Goal: Transaction & Acquisition: Purchase product/service

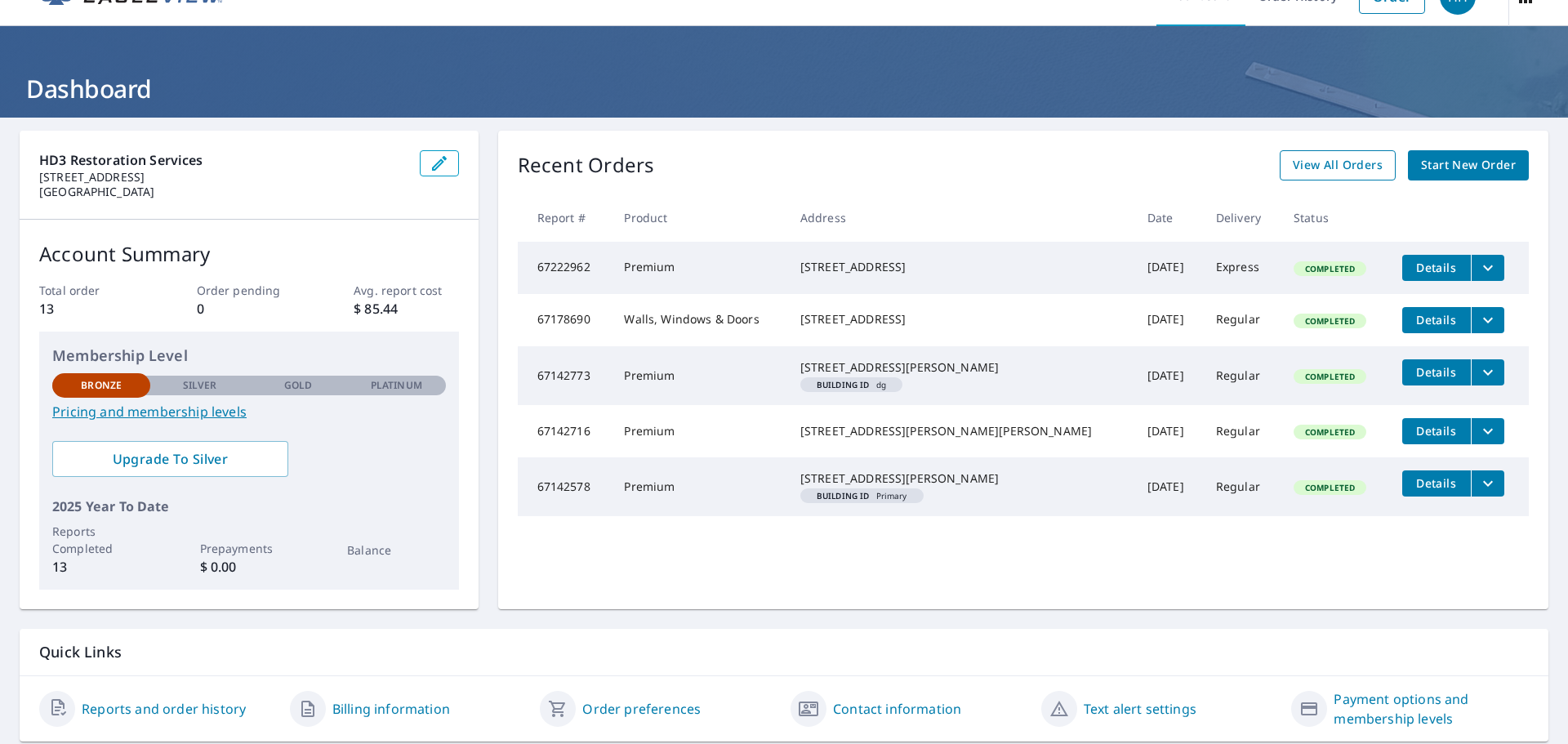
scroll to position [4, 0]
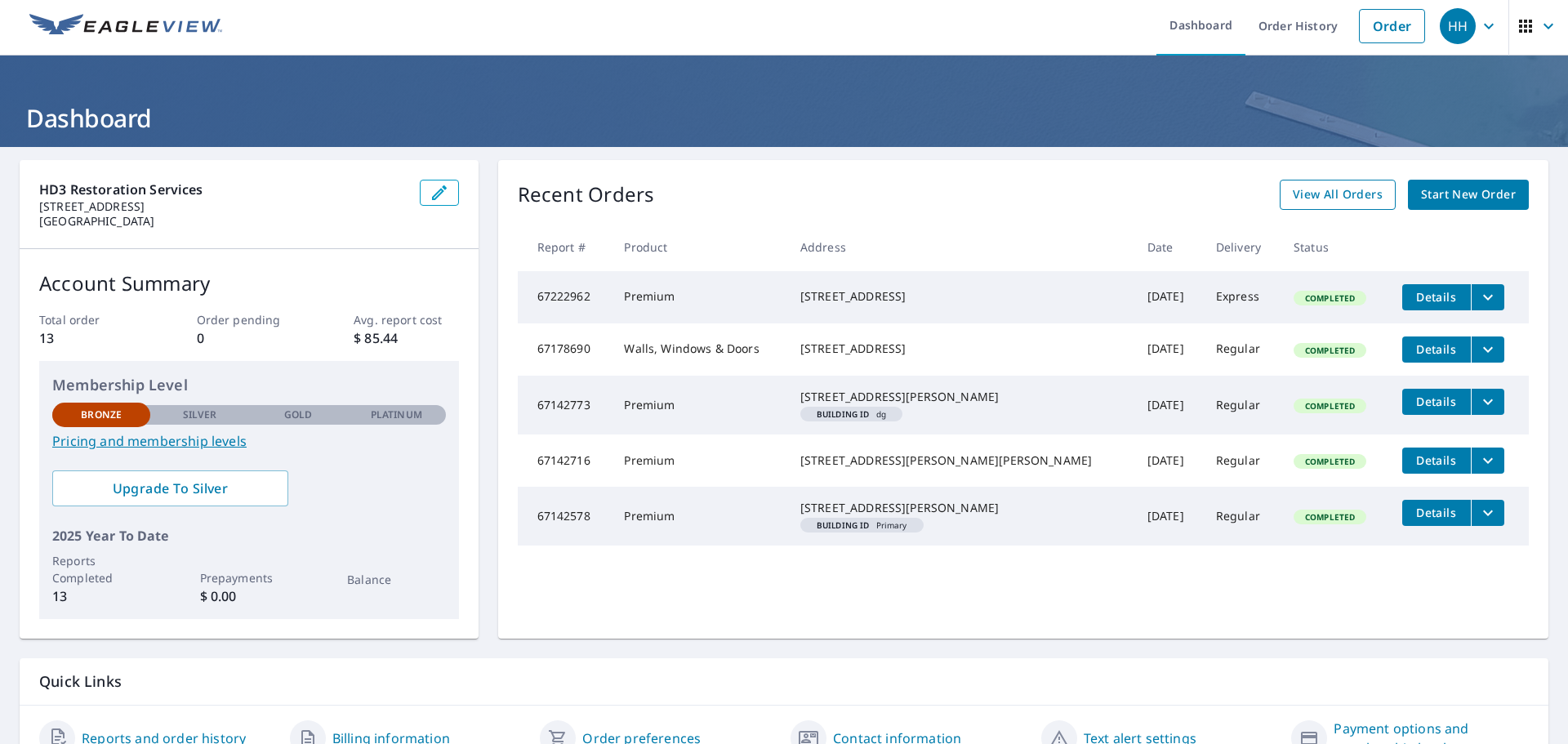
click at [1342, 194] on span "View All Orders" at bounding box center [1338, 194] width 90 height 20
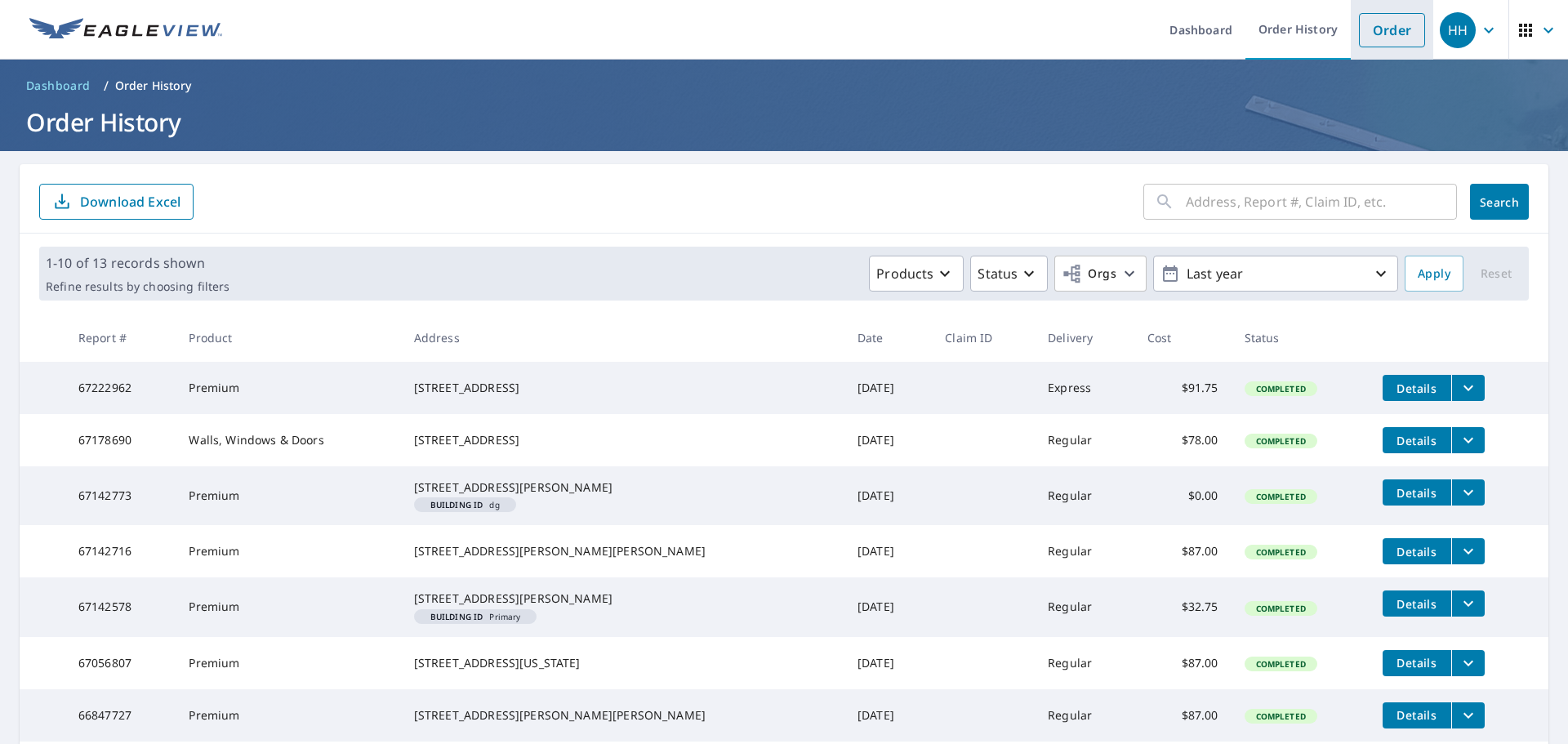
click at [1397, 35] on link "Order" at bounding box center [1392, 29] width 66 height 34
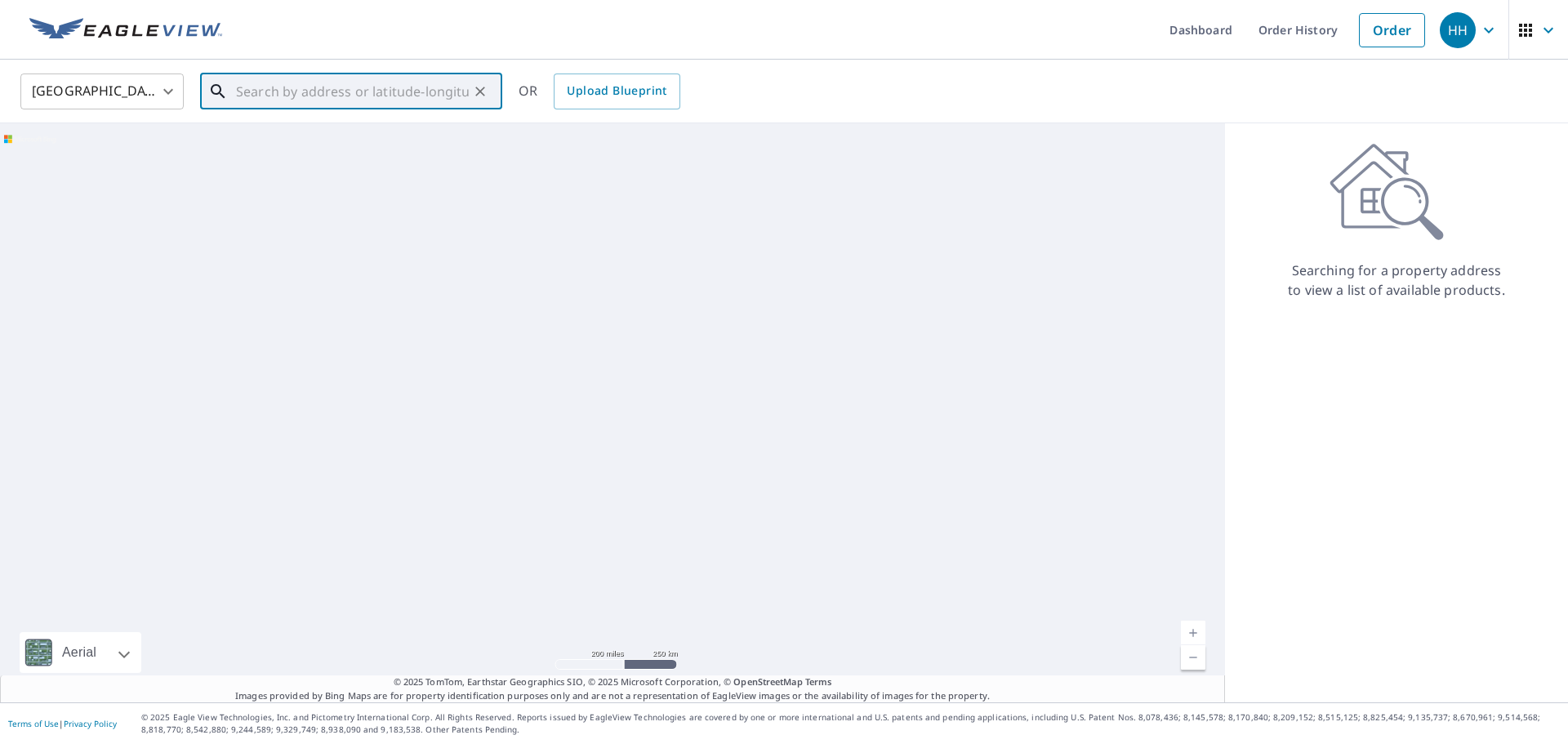
click at [271, 87] on input "text" at bounding box center [352, 91] width 233 height 46
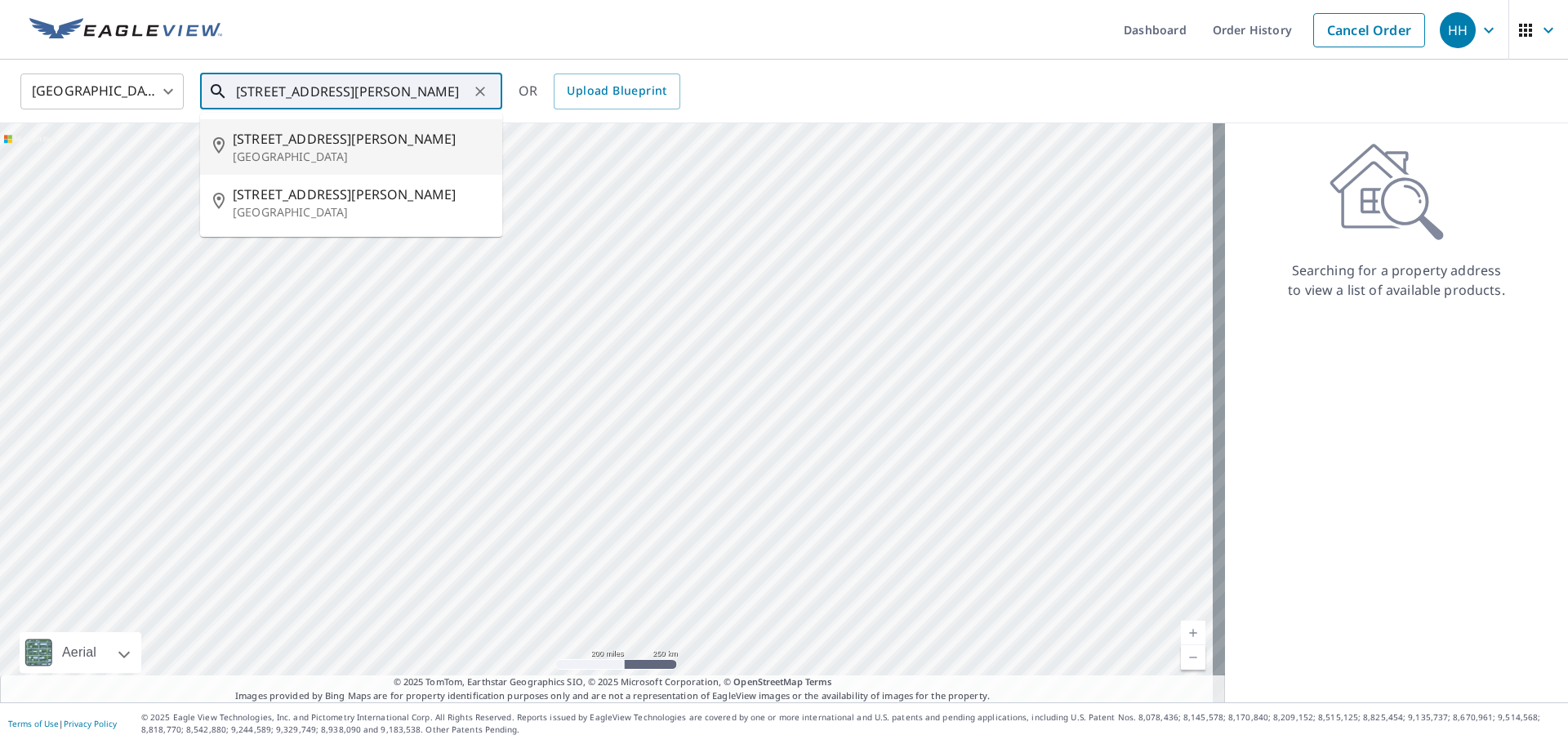
click at [296, 136] on span "[STREET_ADDRESS][PERSON_NAME]" at bounding box center [361, 138] width 256 height 20
type input "[STREET_ADDRESS][PERSON_NAME]"
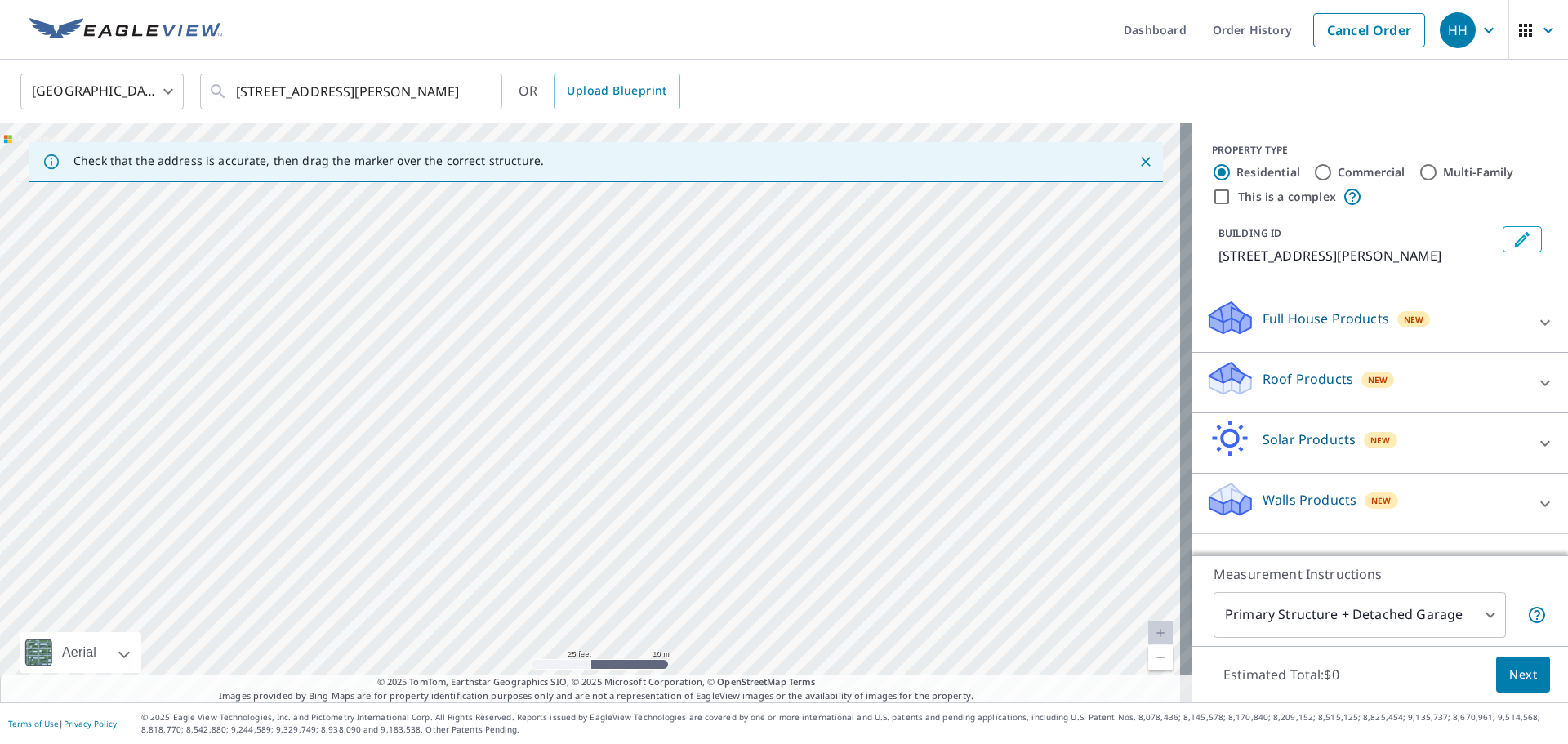
drag, startPoint x: 450, startPoint y: 395, endPoint x: 551, endPoint y: 706, distance: 327.0
click at [551, 706] on div "Dashboard Order History Cancel Order HH [GEOGRAPHIC_DATA] [GEOGRAPHIC_DATA] ​ […" at bounding box center [784, 372] width 1568 height 744
click at [1068, 614] on div "[STREET_ADDRESS][PERSON_NAME]" at bounding box center [596, 412] width 1193 height 579
drag, startPoint x: 490, startPoint y: 355, endPoint x: 636, endPoint y: 646, distance: 325.6
click at [636, 646] on div "[STREET_ADDRESS][PERSON_NAME]" at bounding box center [596, 412] width 1193 height 579
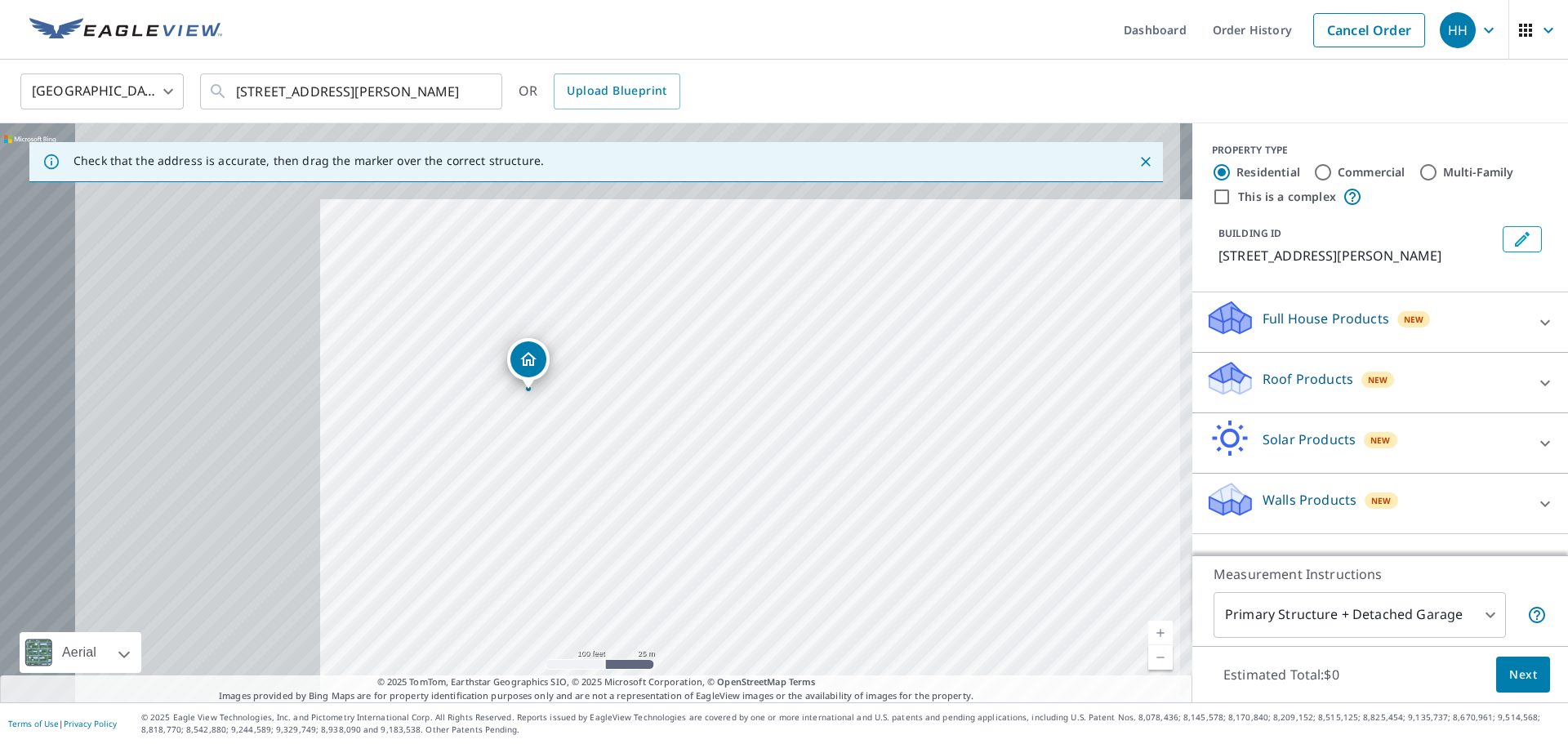
drag, startPoint x: 216, startPoint y: 340, endPoint x: 546, endPoint y: 420, distance: 339.6
click at [546, 420] on div "[STREET_ADDRESS][PERSON_NAME]" at bounding box center [596, 412] width 1193 height 579
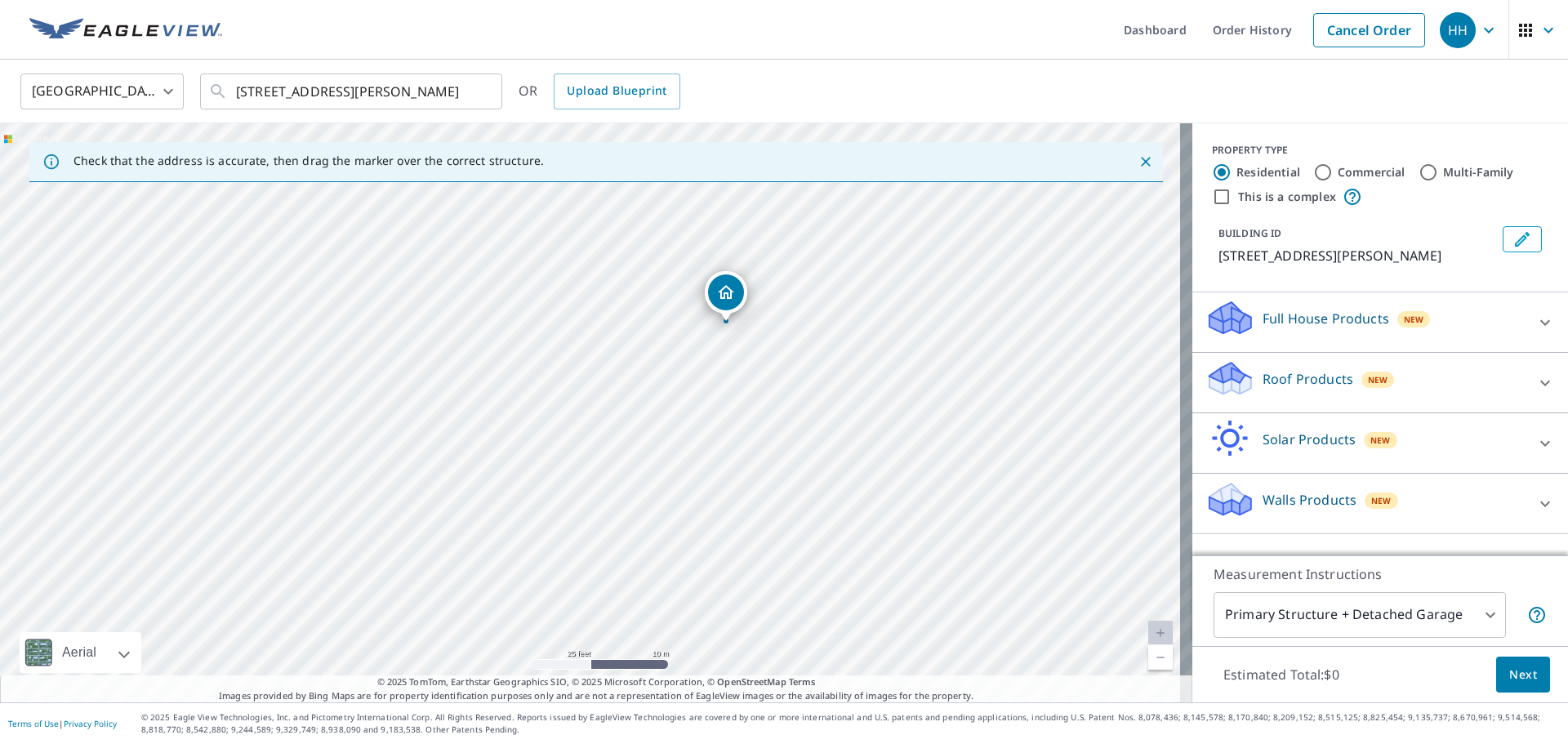
drag, startPoint x: 666, startPoint y: 416, endPoint x: 607, endPoint y: 411, distance: 59.2
click at [607, 411] on div "[STREET_ADDRESS][PERSON_NAME]" at bounding box center [596, 412] width 1193 height 579
click at [1536, 509] on icon at bounding box center [1546, 504] width 20 height 20
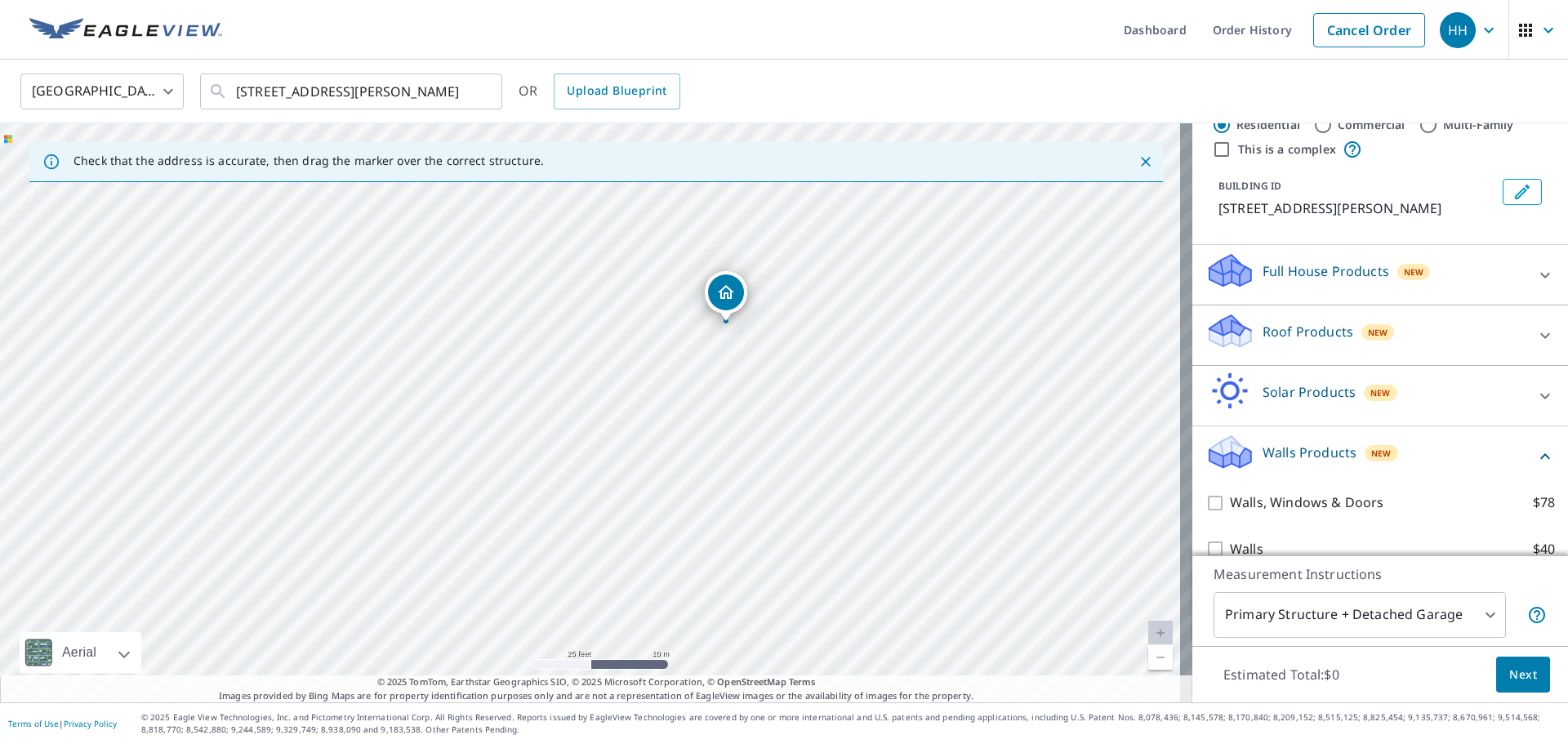
scroll to position [71, 0]
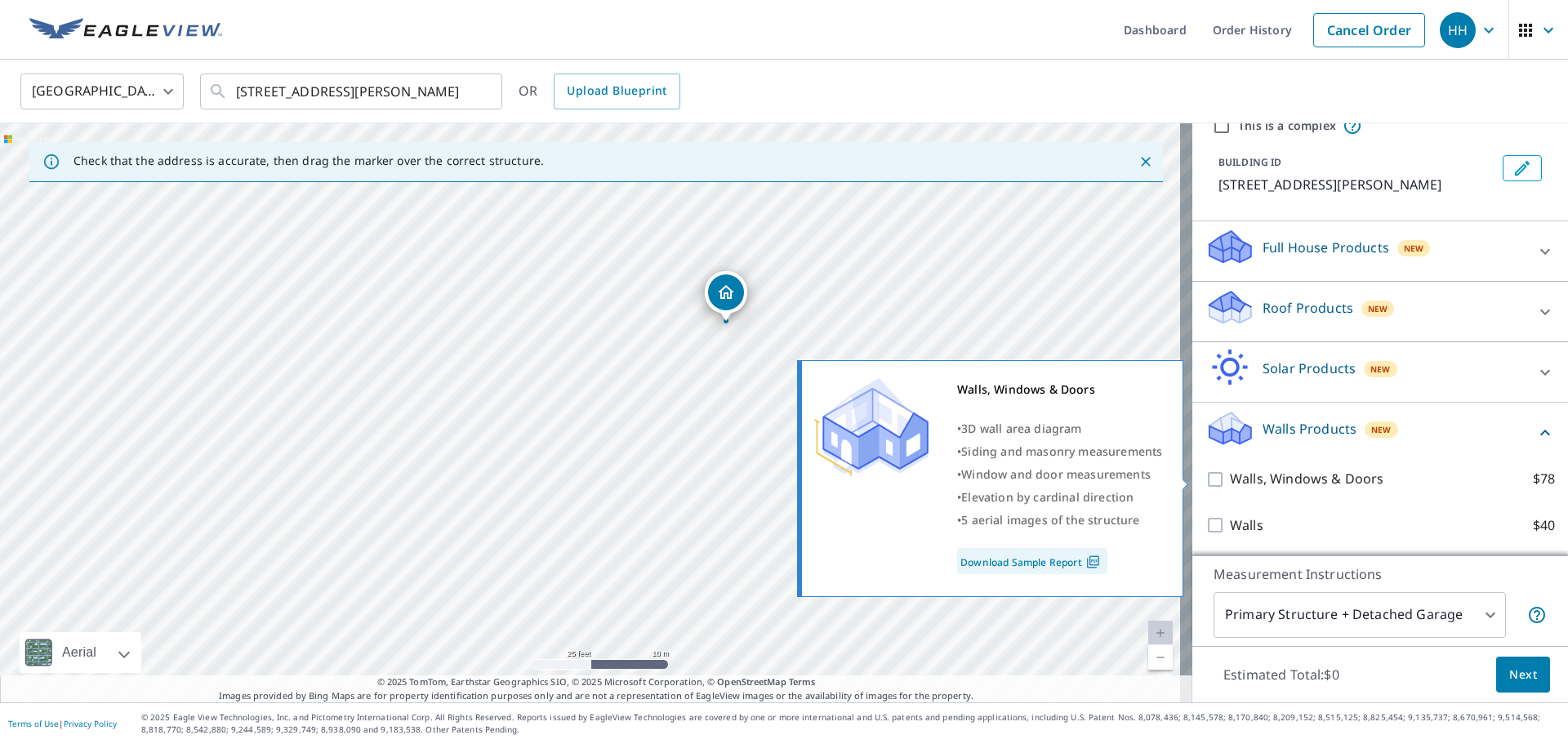
click at [1205, 475] on input "Walls, Windows & Doors $78" at bounding box center [1217, 480] width 24 height 20
checkbox input "true"
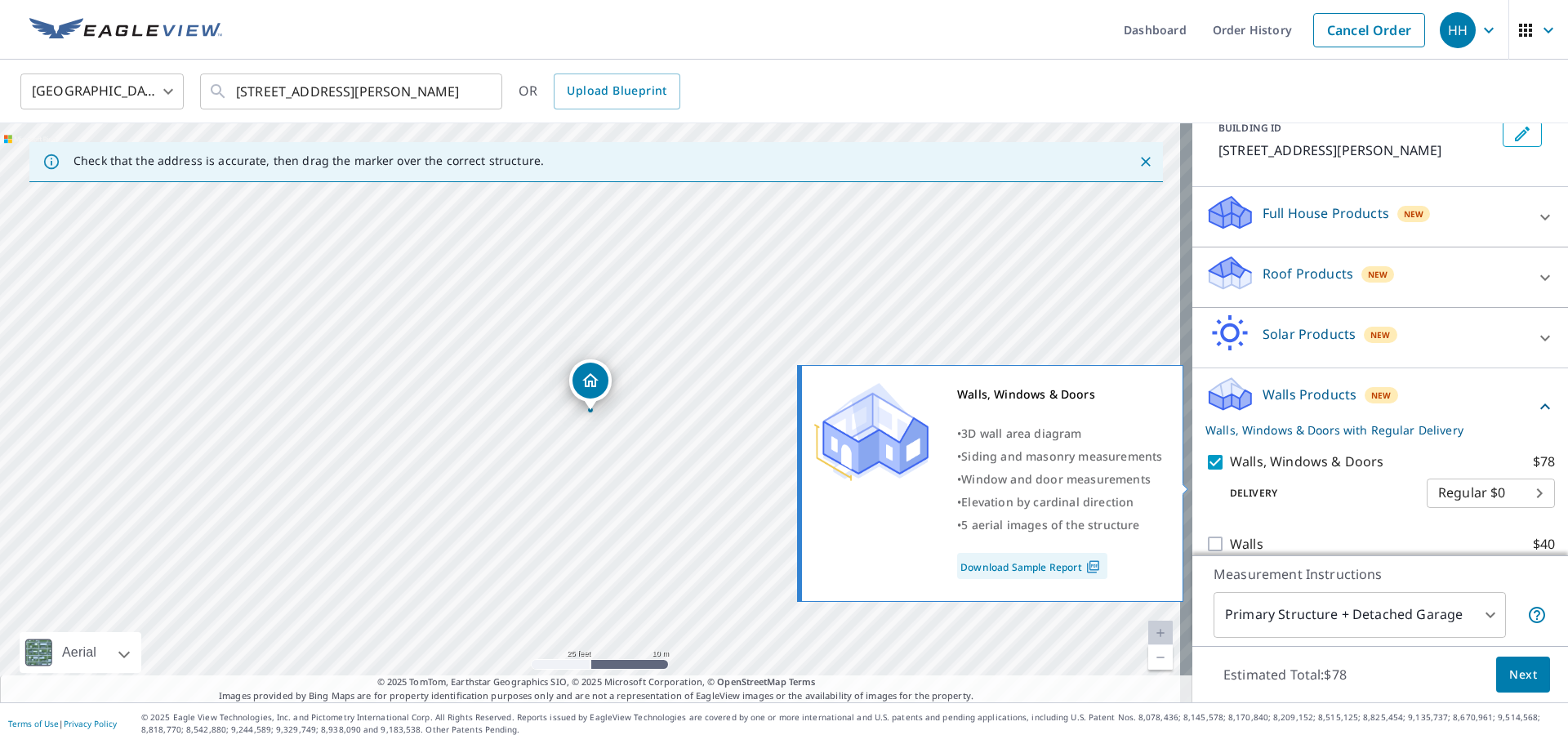
scroll to position [124, 0]
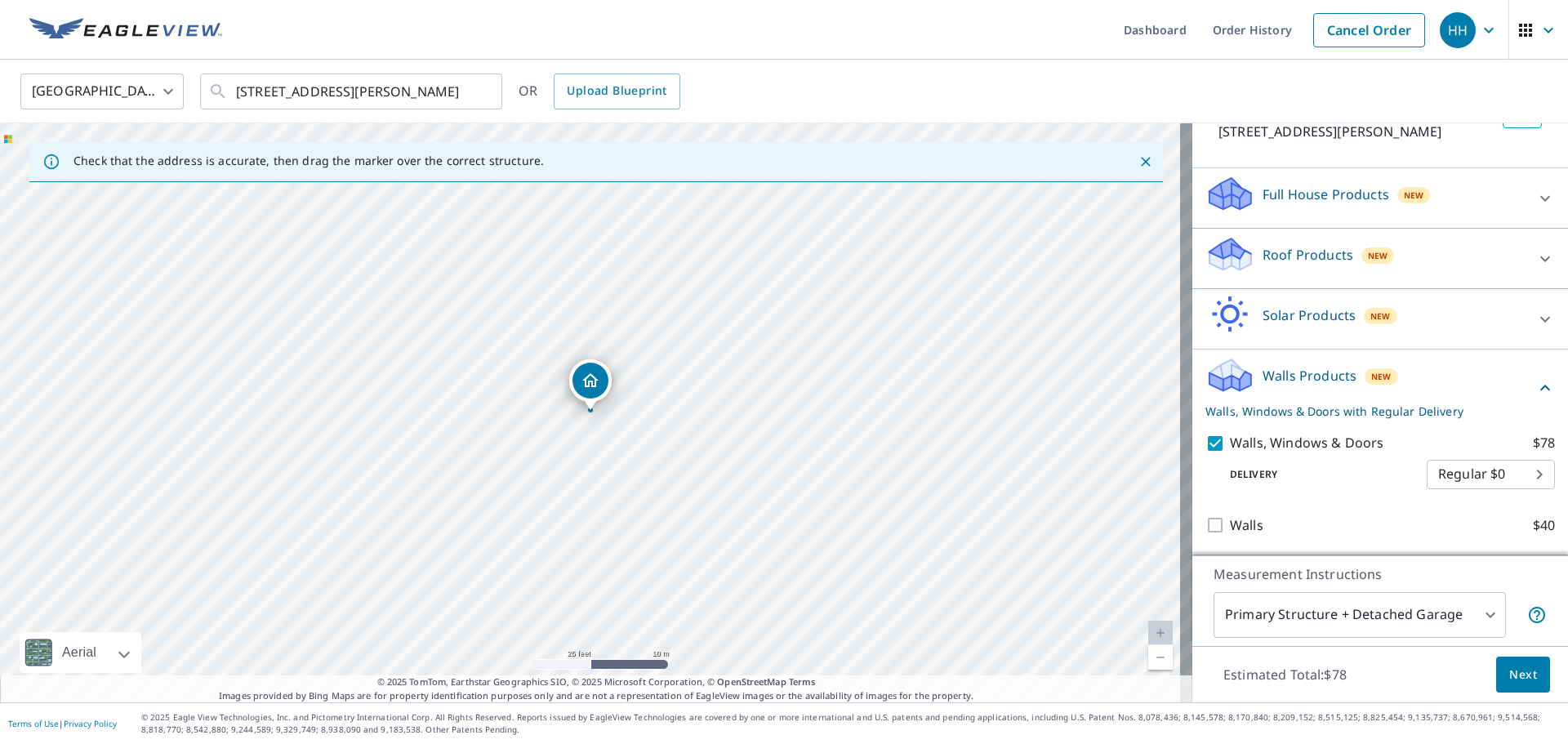
click at [1506, 472] on body "HH HH Dashboard Order History Cancel Order HH [GEOGRAPHIC_DATA] [GEOGRAPHIC_DAT…" at bounding box center [784, 372] width 1568 height 744
click at [1506, 462] on ul "Regular $0" at bounding box center [1466, 473] width 128 height 43
click at [1321, 478] on div at bounding box center [784, 372] width 1568 height 744
click at [1519, 471] on body "HH HH Dashboard Order History Cancel Order HH [GEOGRAPHIC_DATA] [GEOGRAPHIC_DAT…" at bounding box center [784, 372] width 1568 height 744
click at [1256, 483] on div at bounding box center [784, 372] width 1568 height 744
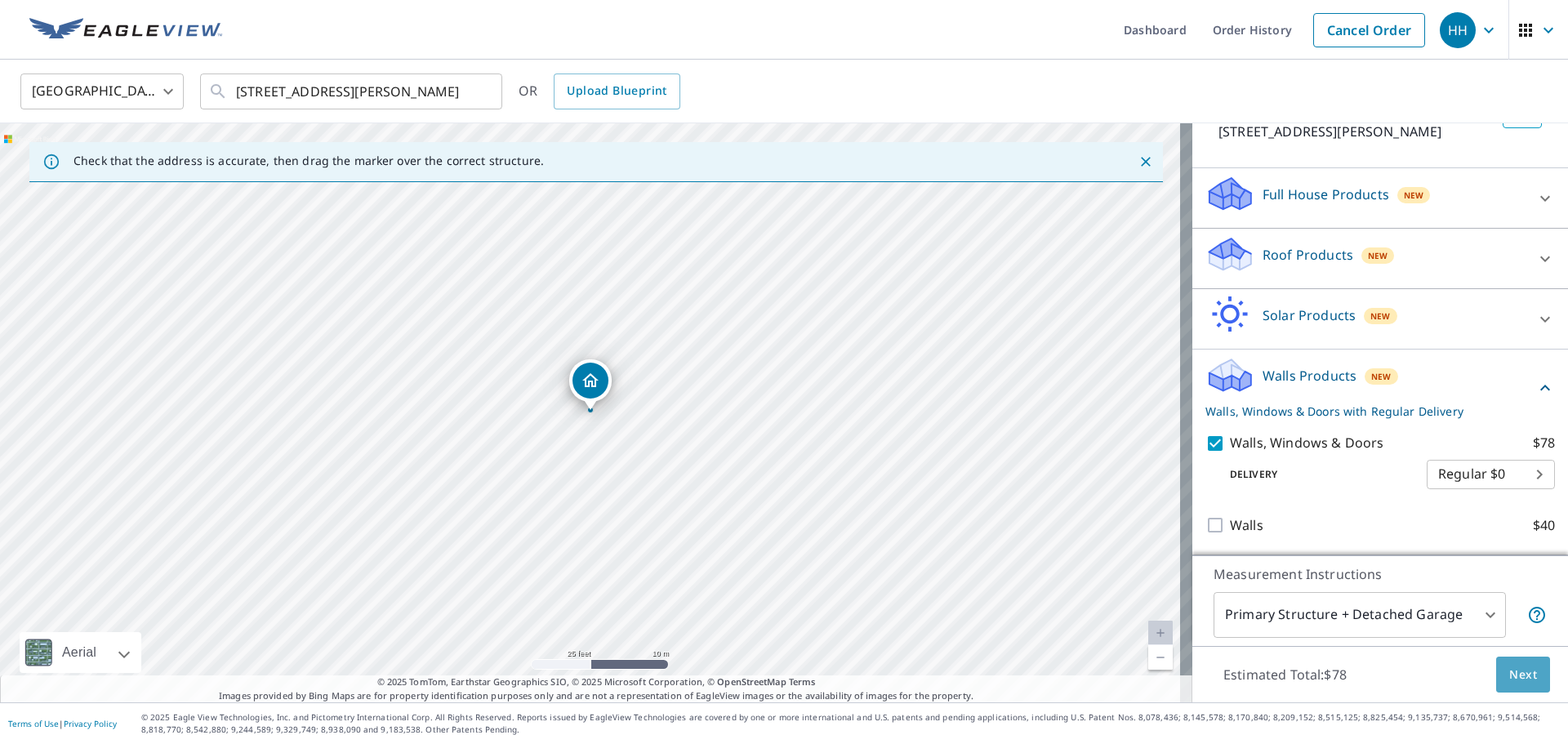
click at [1515, 668] on span "Next" at bounding box center [1523, 675] width 27 height 20
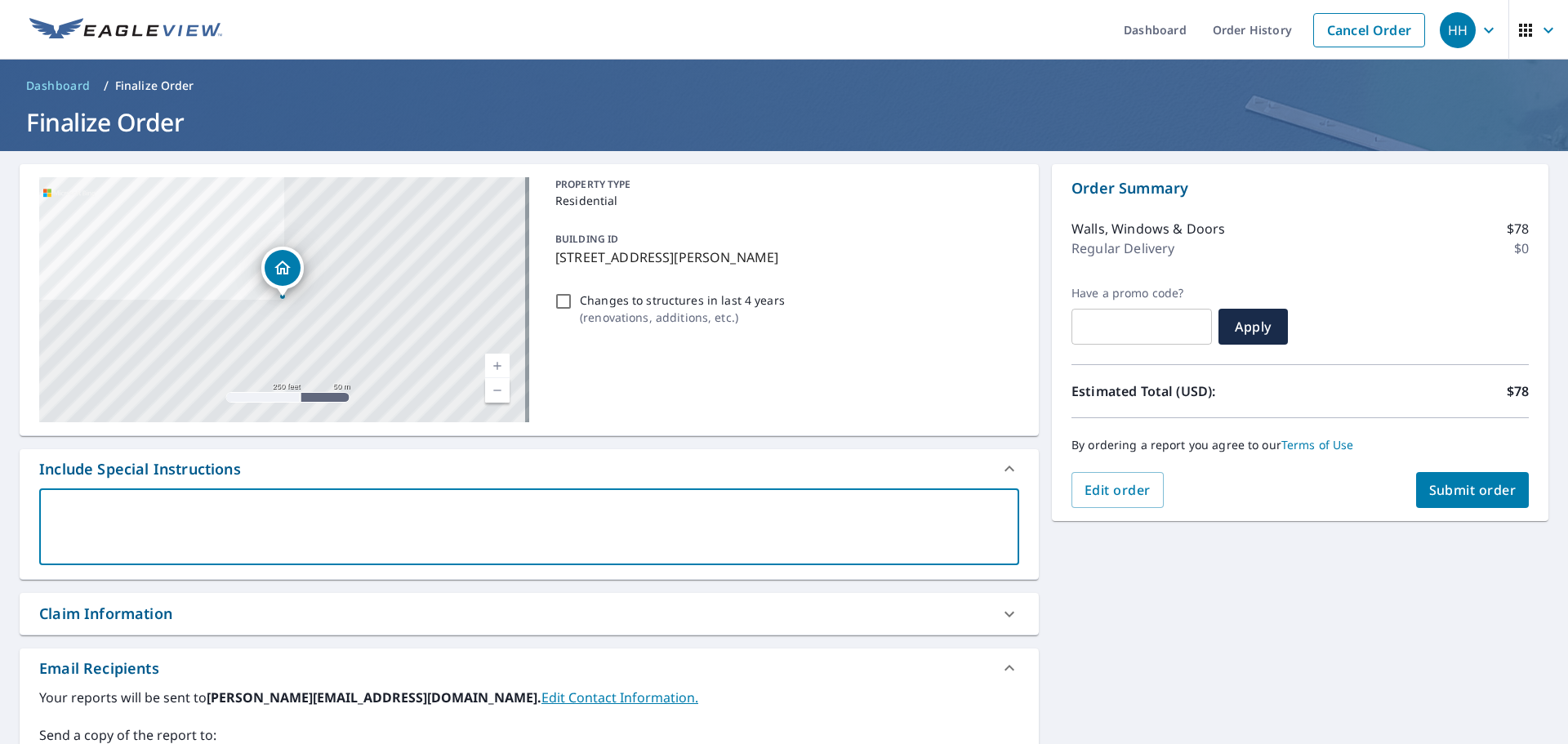
click at [322, 545] on textarea at bounding box center [529, 528] width 958 height 47
type textarea "w"
type textarea "x"
type textarea "wa"
type textarea "x"
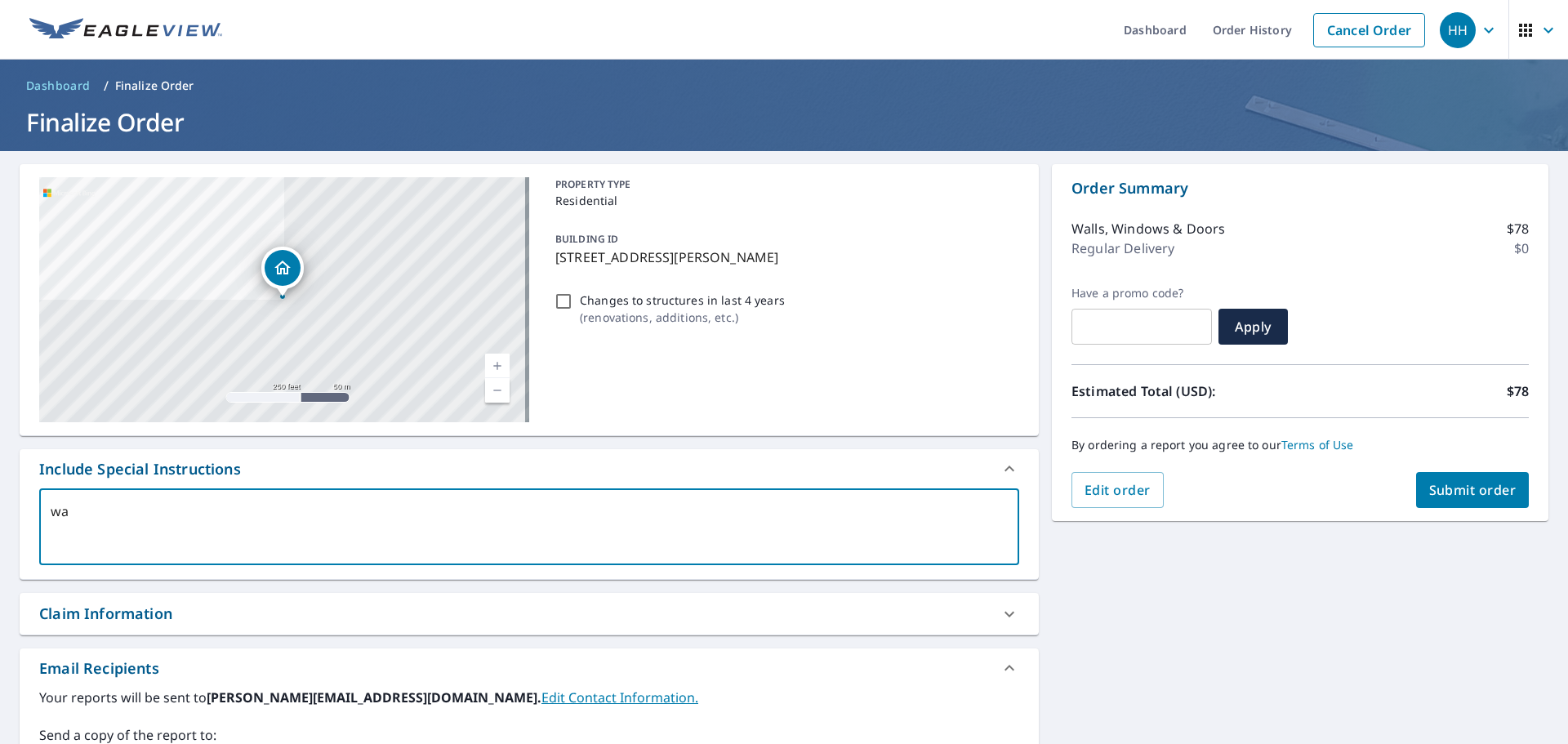
type textarea "wal"
type textarea "x"
type textarea "wall"
type textarea "x"
type textarea "walls"
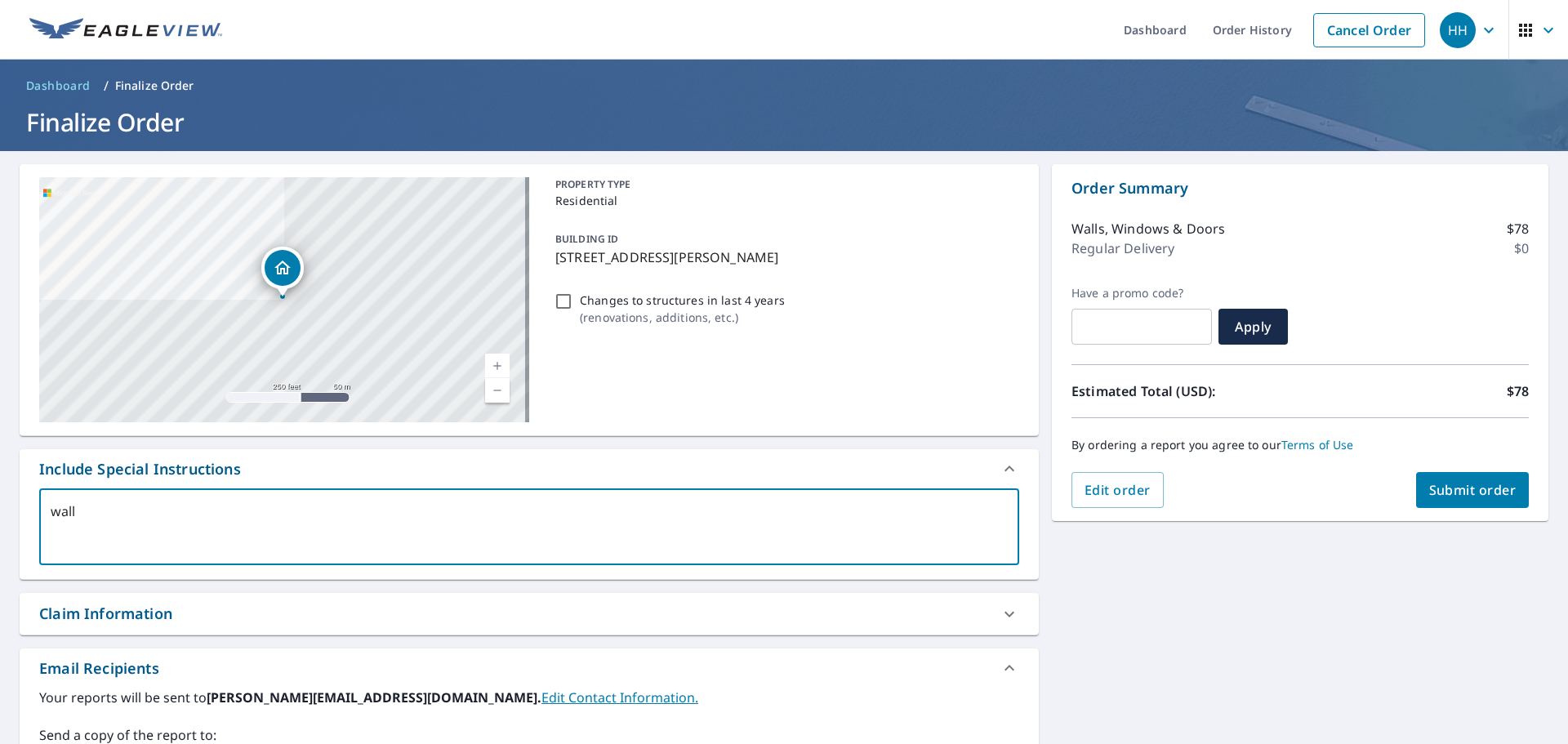
type textarea "x"
type textarea "walls"
type textarea "x"
type textarea "walls a"
type textarea "x"
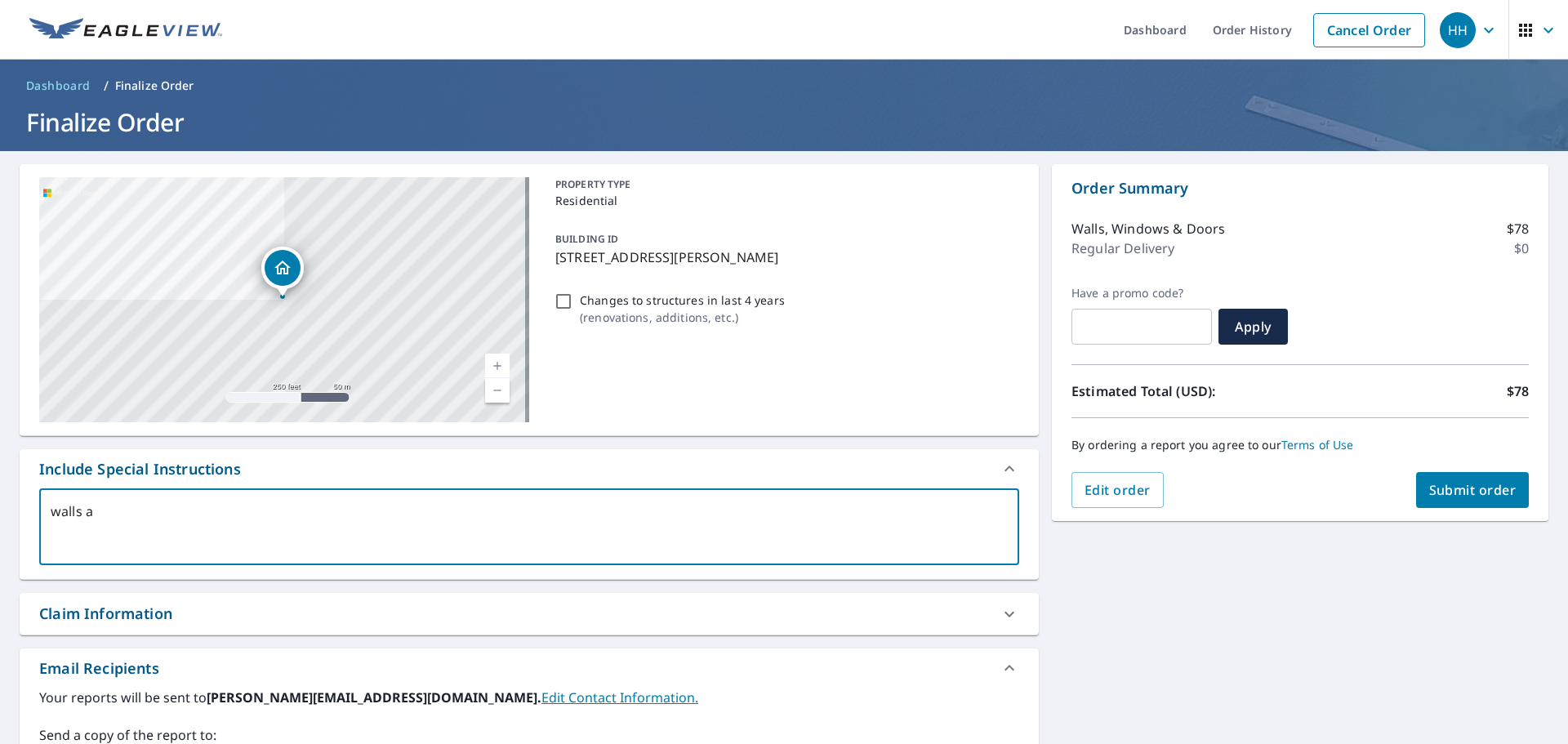
type textarea "walls an"
type textarea "x"
type textarea "walls and"
type textarea "x"
type textarea "walls and"
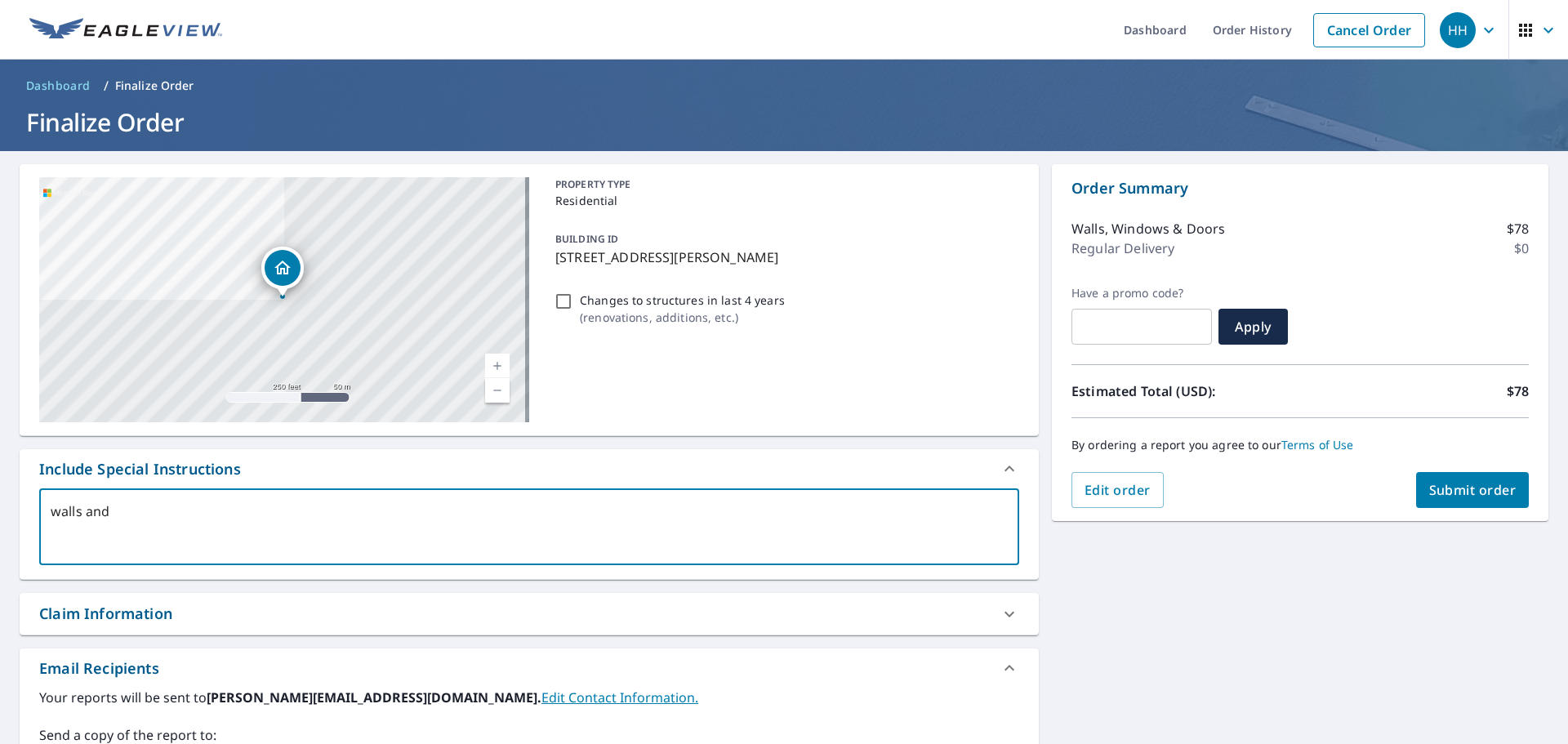
type textarea "x"
type textarea "walls and"
type textarea "x"
type textarea "walls an"
type textarea "x"
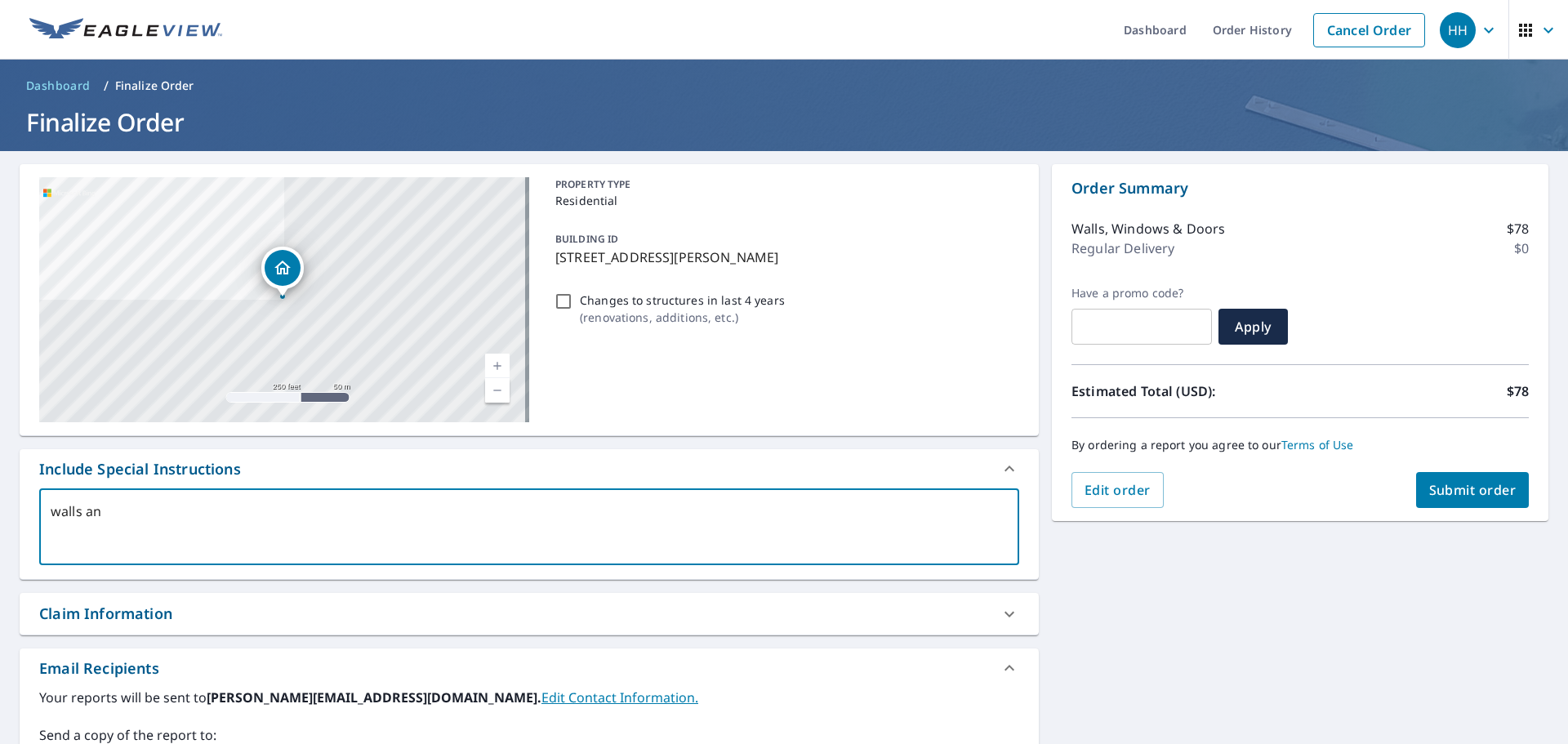
type textarea "walls a"
type textarea "x"
type textarea "walls"
type textarea "x"
type textarea "walls"
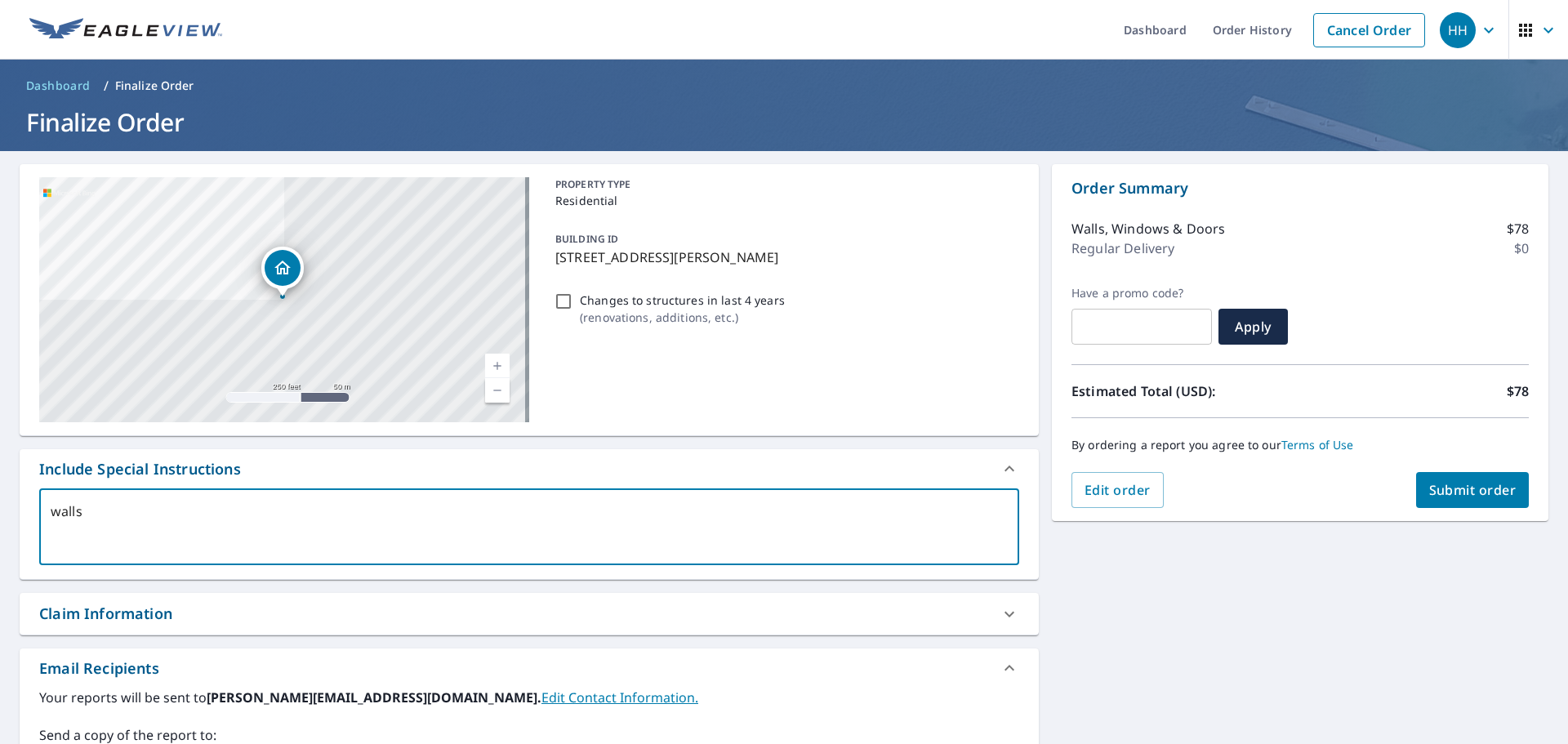
type textarea "x"
type textarea "walls,"
type textarea "x"
type textarea "walls,"
type textarea "x"
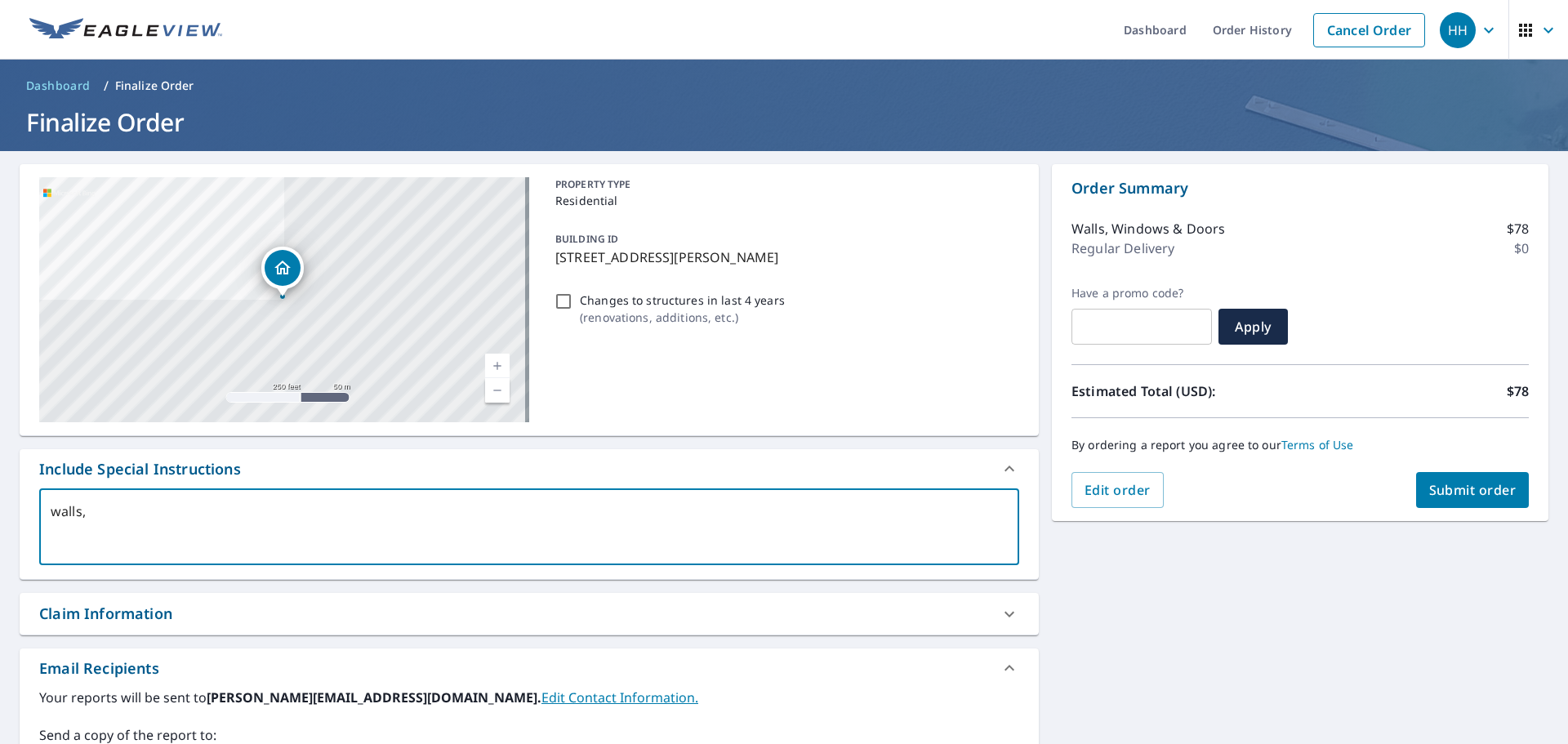
type textarea "walls, w"
type textarea "x"
type textarea "walls, [GEOGRAPHIC_DATA]"
type textarea "x"
type textarea "walls, win"
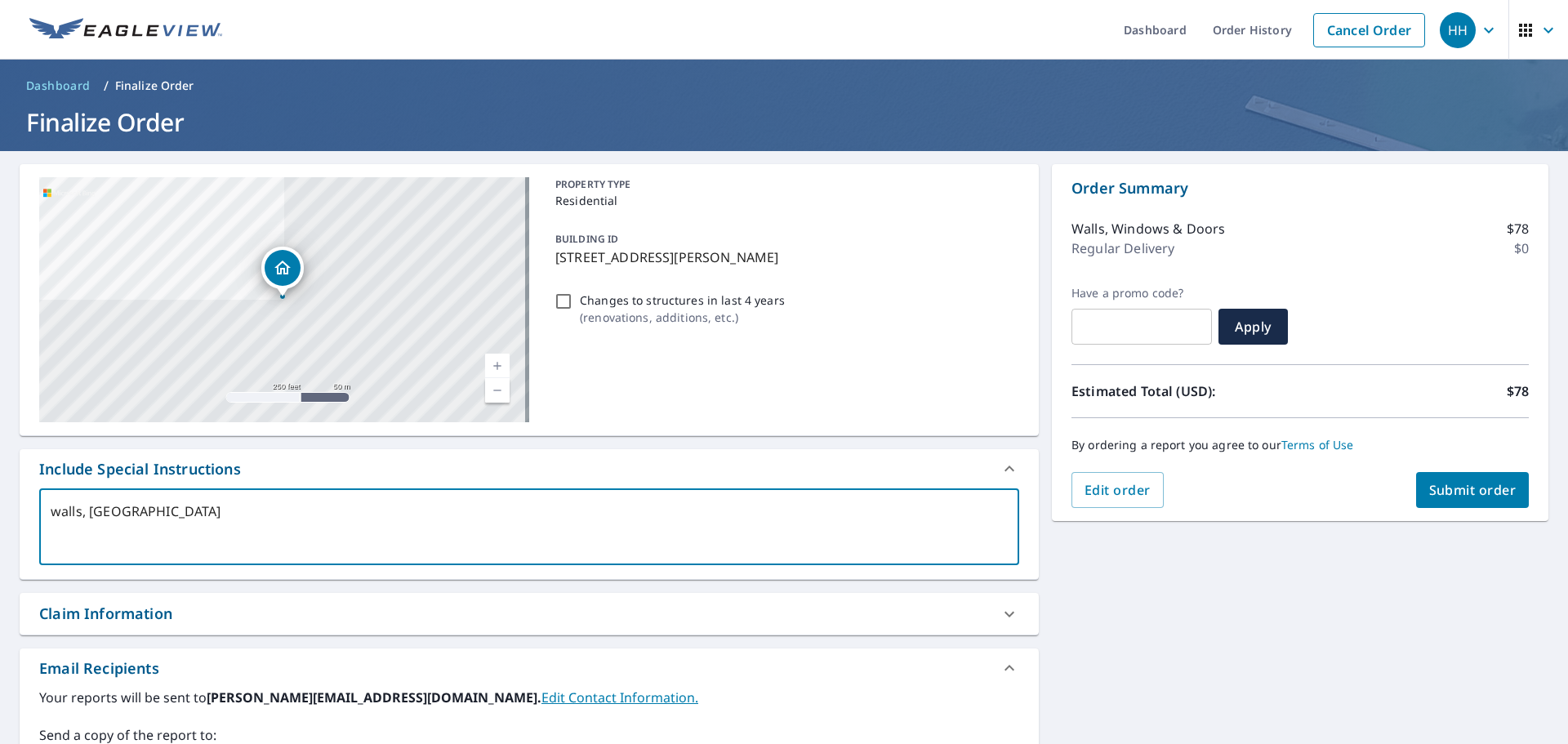
type textarea "x"
type textarea "walls, wind"
type textarea "x"
type textarea "walls, windo"
type textarea "x"
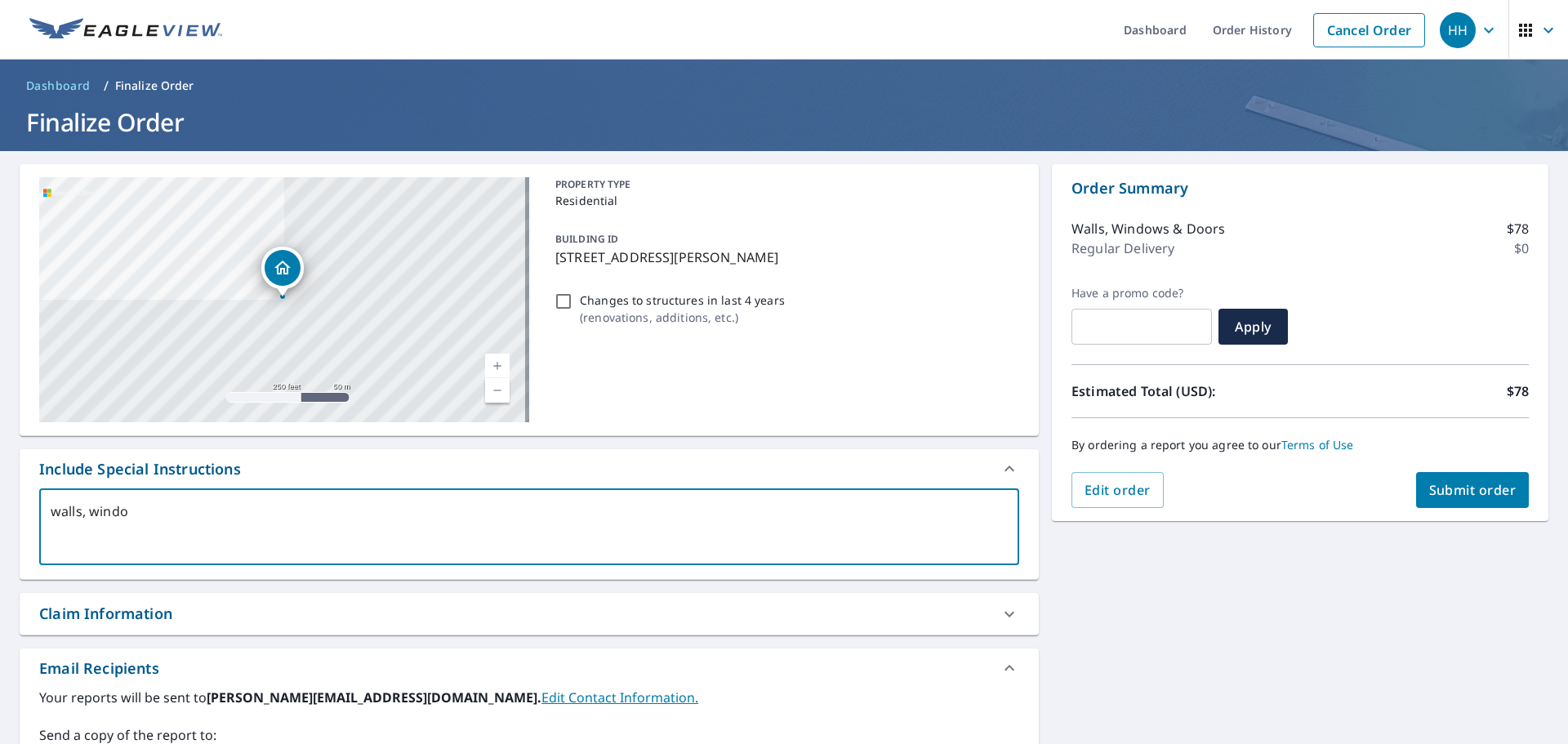
type textarea "walls, window"
type textarea "x"
type textarea "walls, window"
type textarea "x"
type textarea "walls, window s"
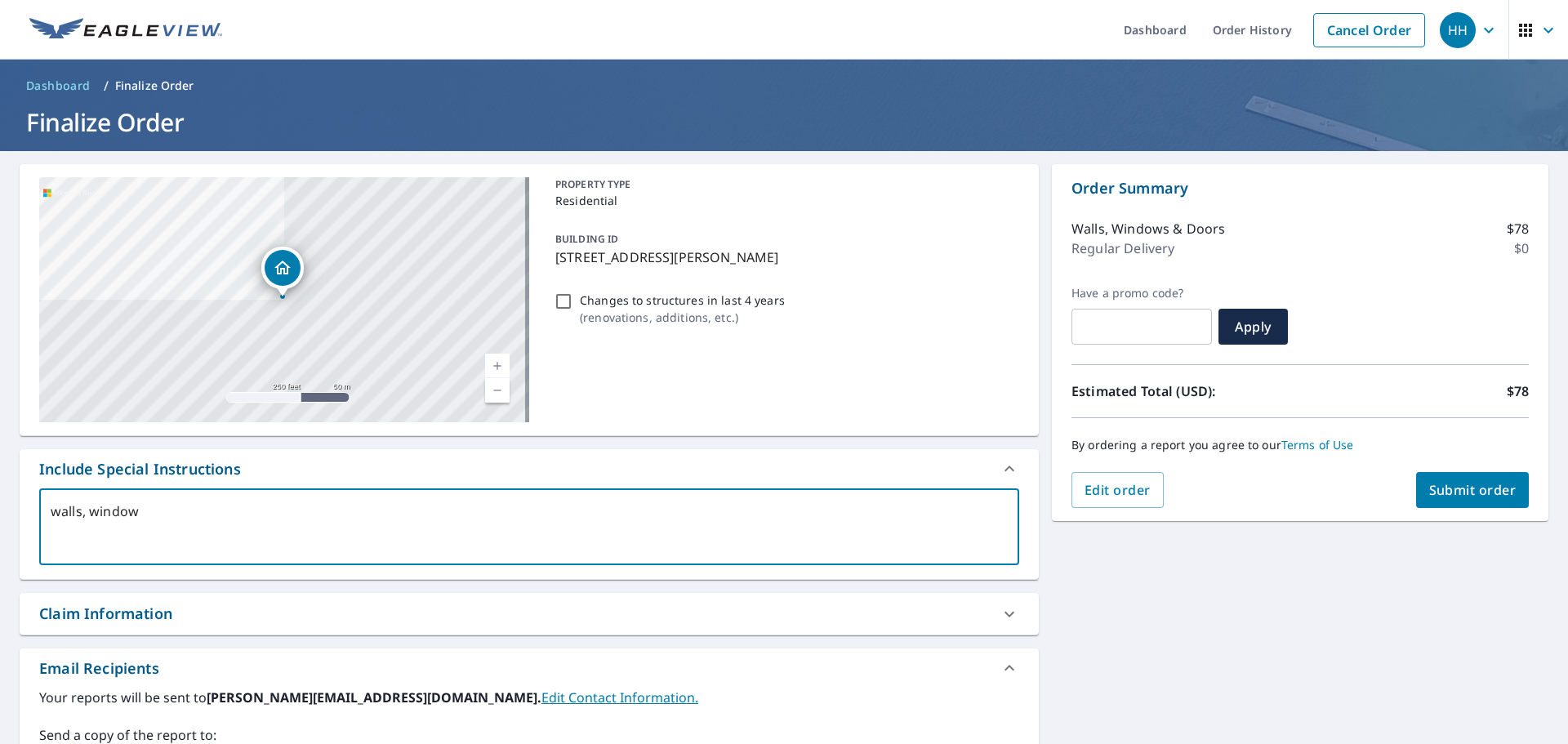
type textarea "x"
type textarea "walls, window"
type textarea "x"
type textarea "walls, window"
type textarea "x"
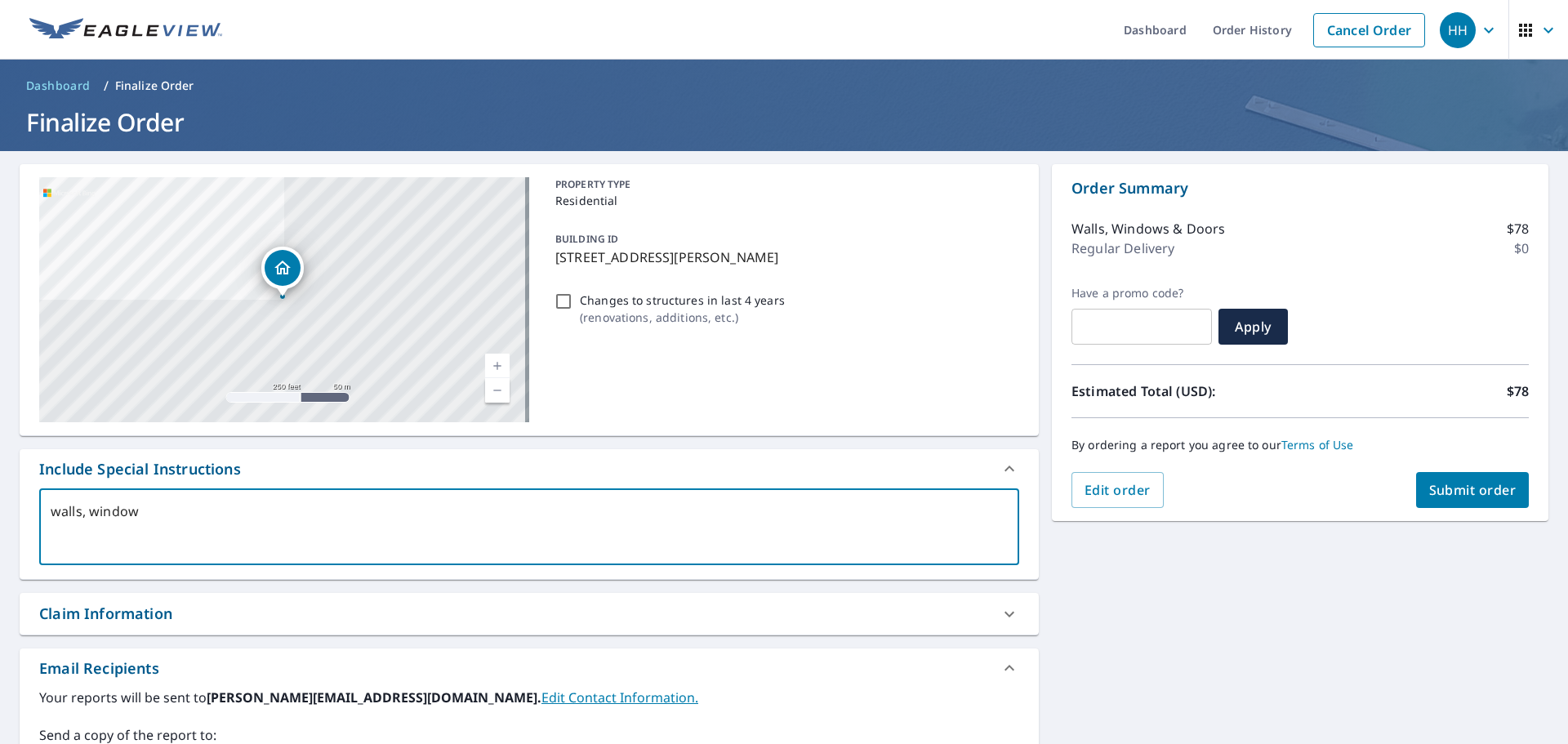
type textarea "walls, windows"
type textarea "x"
type textarea "walls, windows"
type textarea "x"
type textarea "walls, windows a"
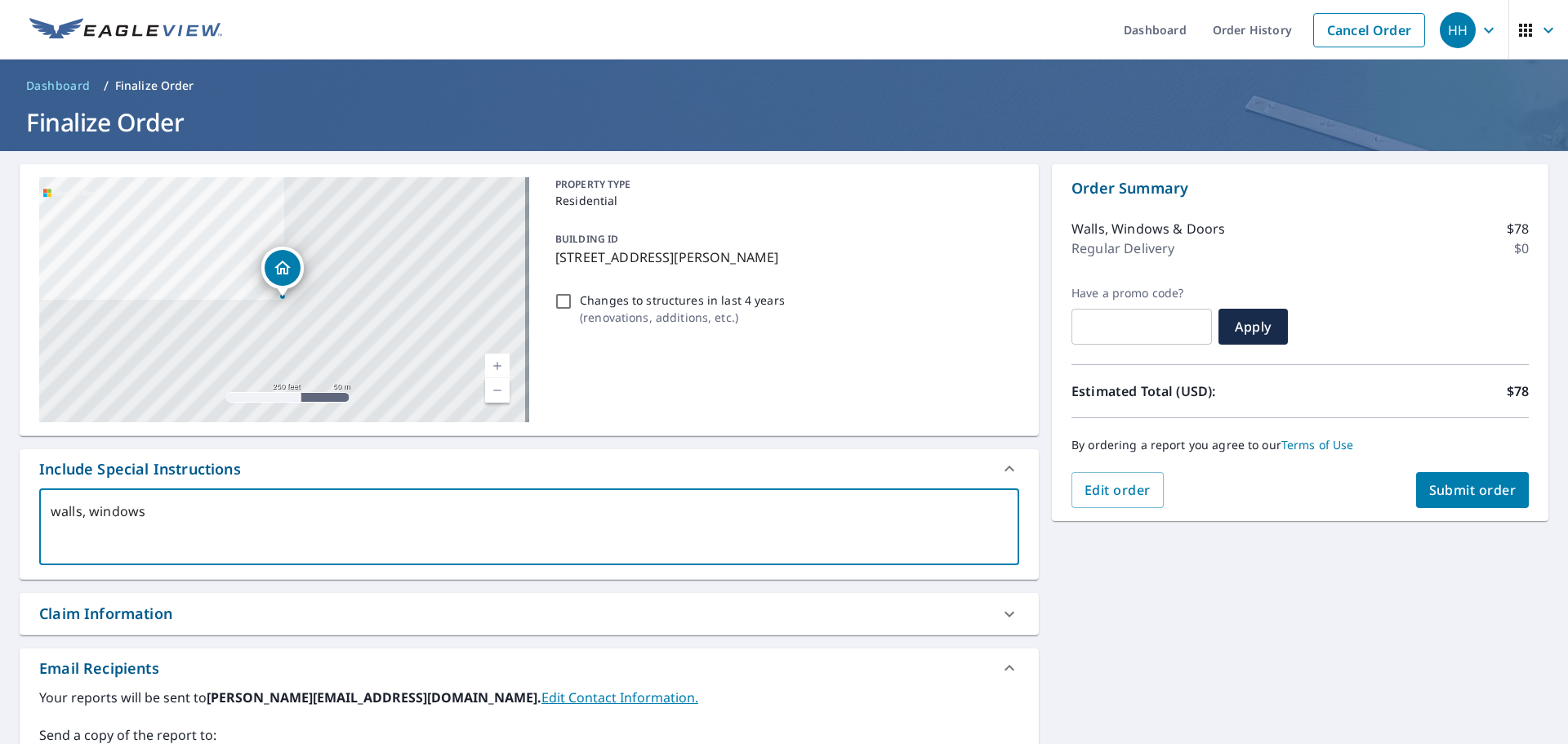
type textarea "x"
type textarea "walls, windows an"
type textarea "x"
type textarea "walls, windows and"
type textarea "x"
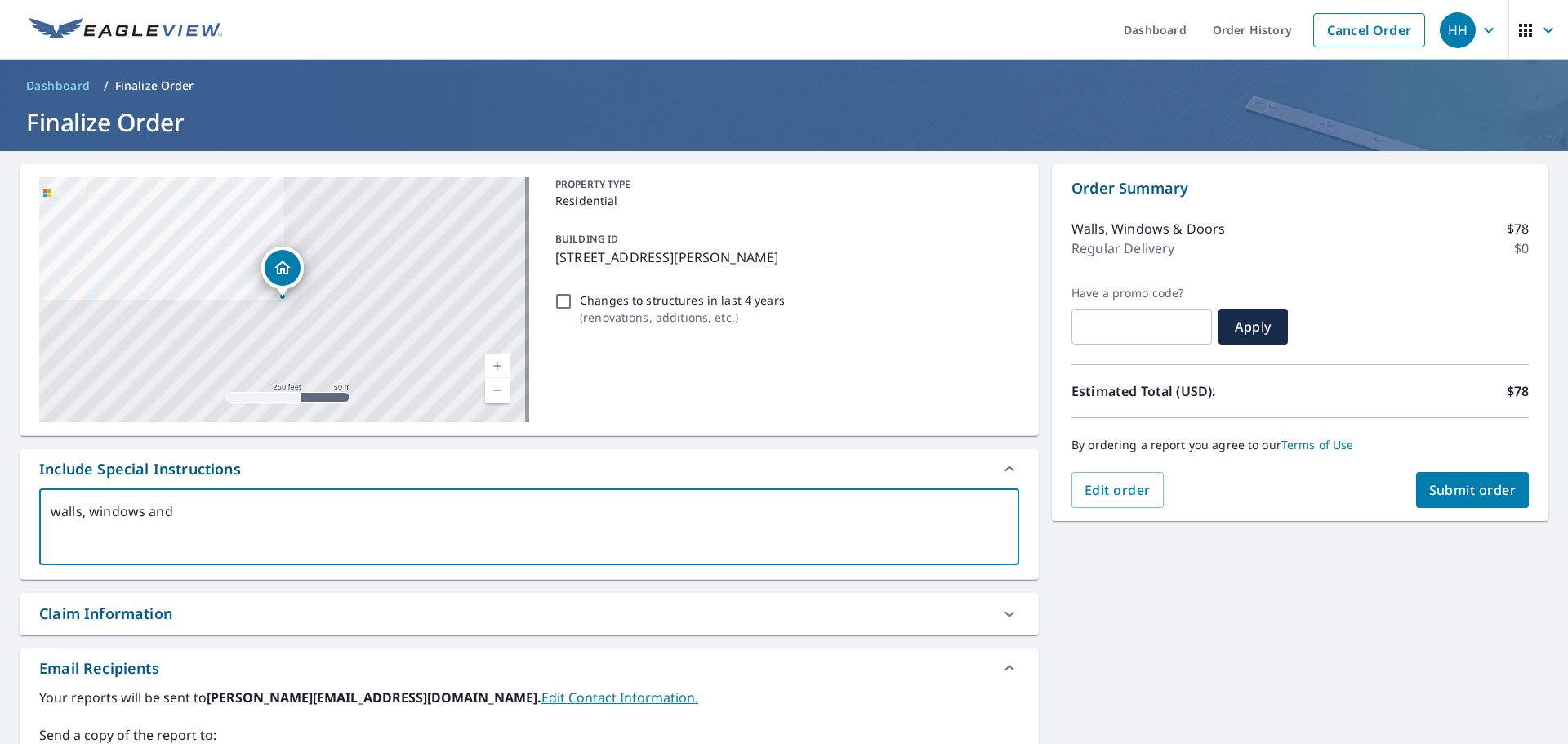
type textarea "walls, windows and"
type textarea "x"
type textarea "walls, windows and d"
type textarea "x"
type textarea "walls, windows and do"
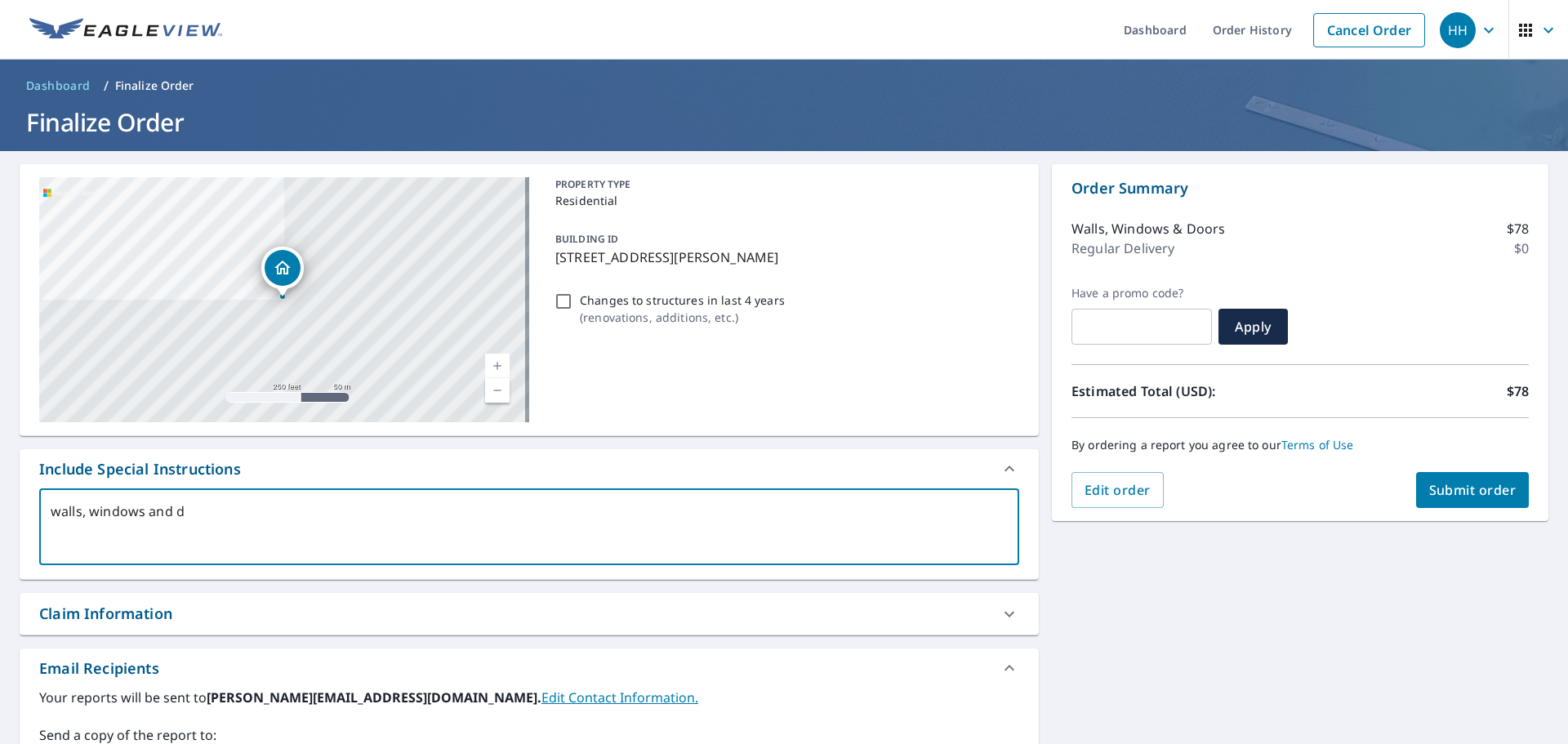
type textarea "x"
type textarea "walls, windows and doo"
type textarea "x"
type textarea "walls, windows and door"
type textarea "x"
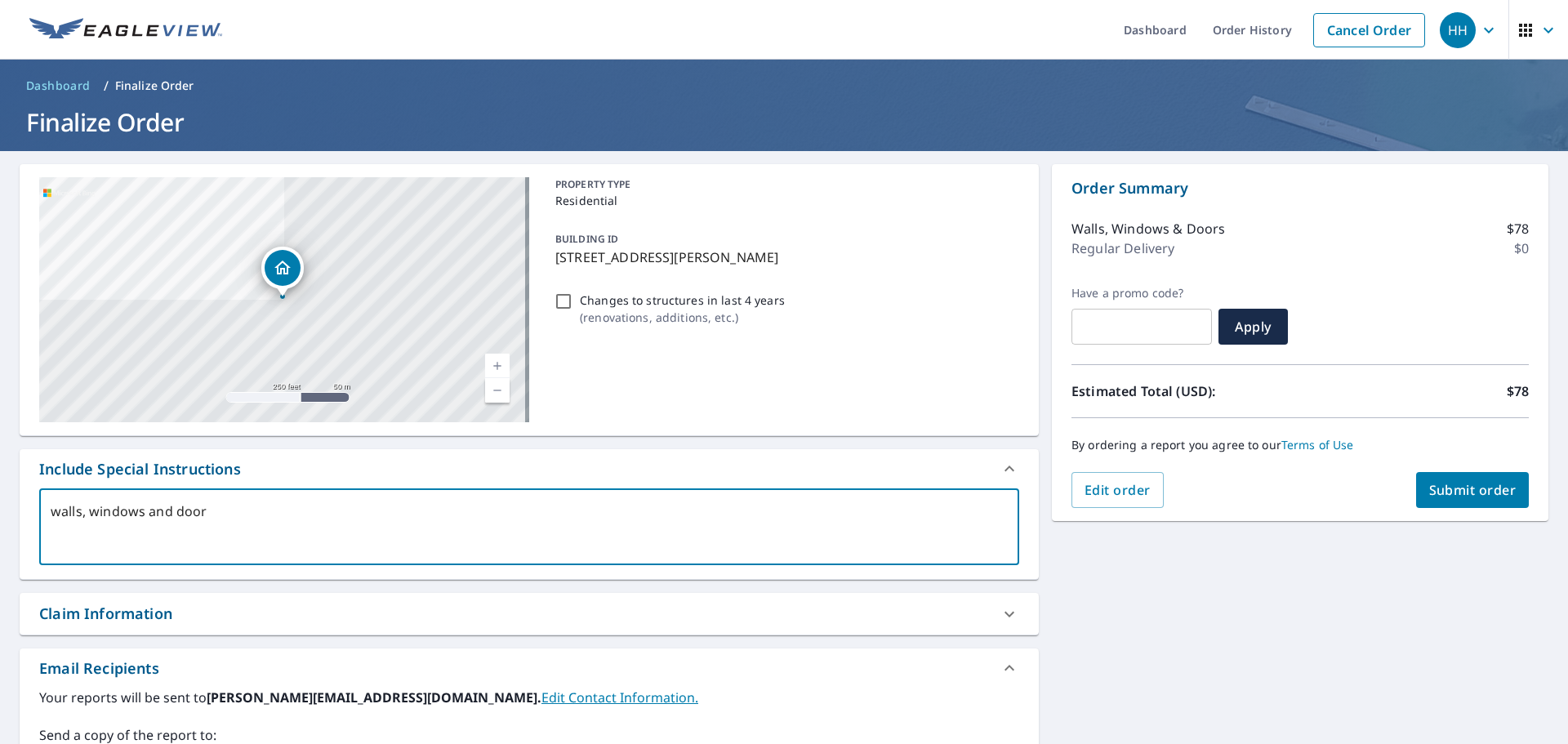
type textarea "walls, windows and doors"
type textarea "x"
type textarea "walls, windows and doors"
type textarea "x"
type textarea "walls, windows and doors f"
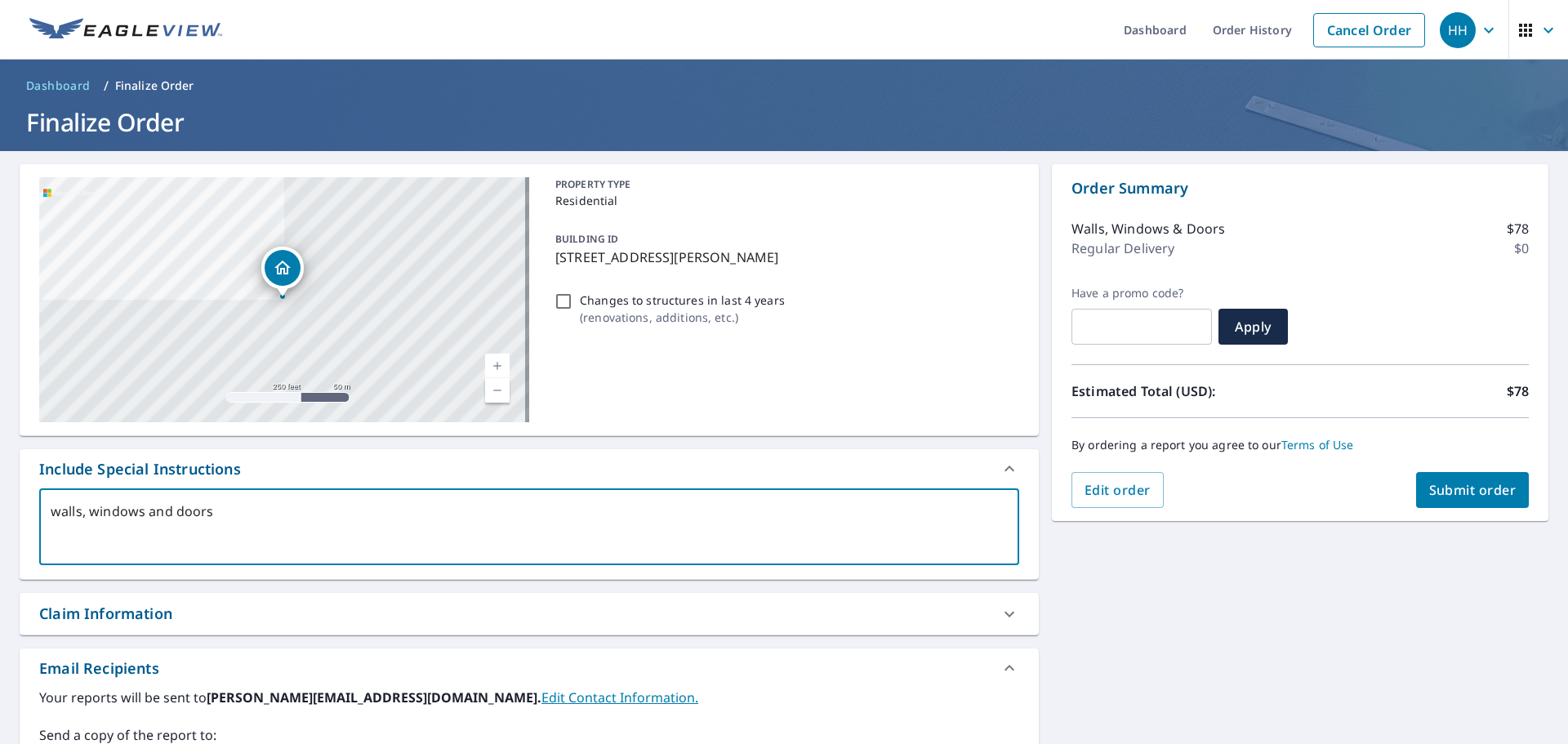
type textarea "x"
type textarea "walls, windows and doors fo"
type textarea "x"
type textarea "walls, windows and doors for"
type textarea "x"
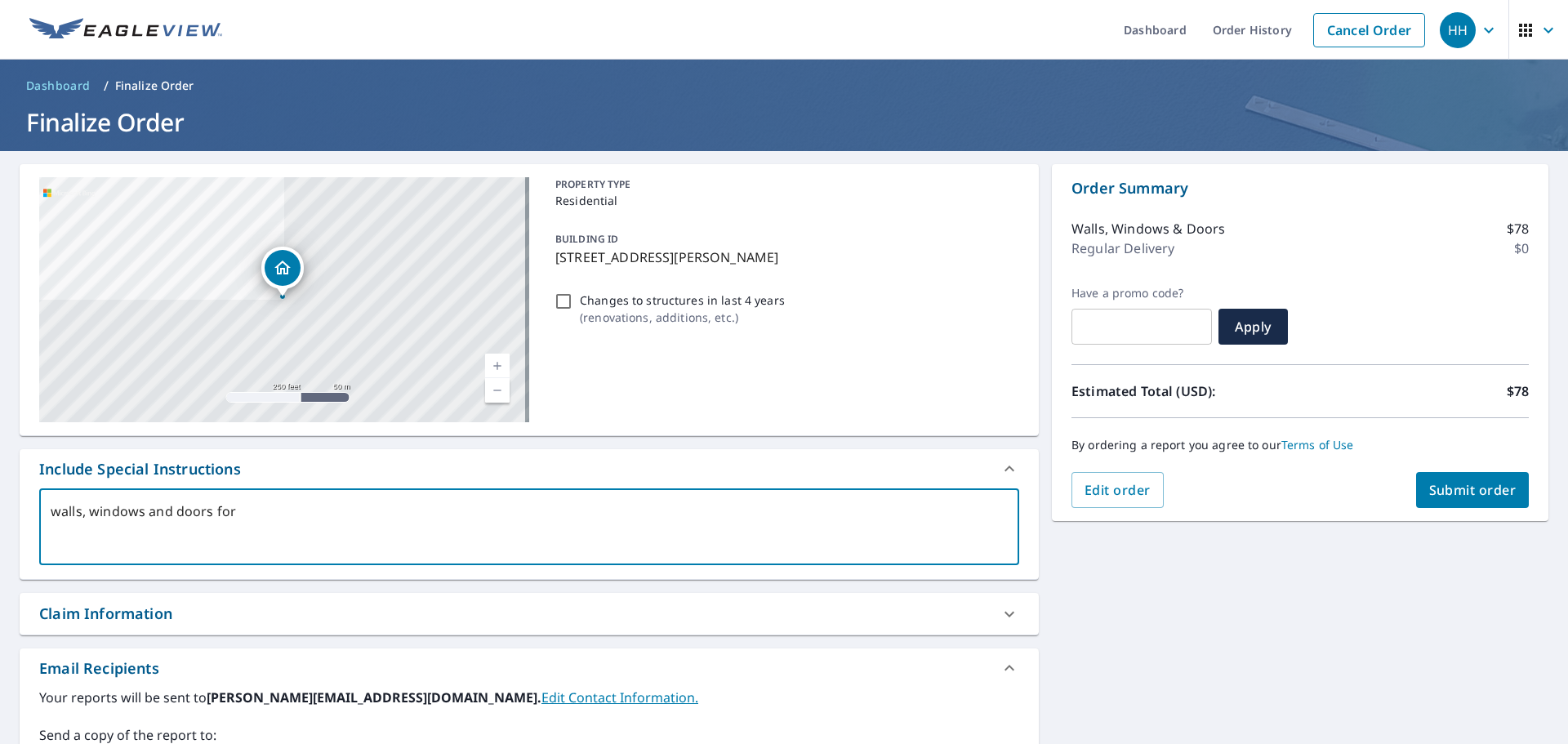
type textarea "walls, windows and doors for"
type textarea "x"
type textarea "walls, windows and doors for b"
type textarea "x"
type textarea "walls, windows and doors for bo"
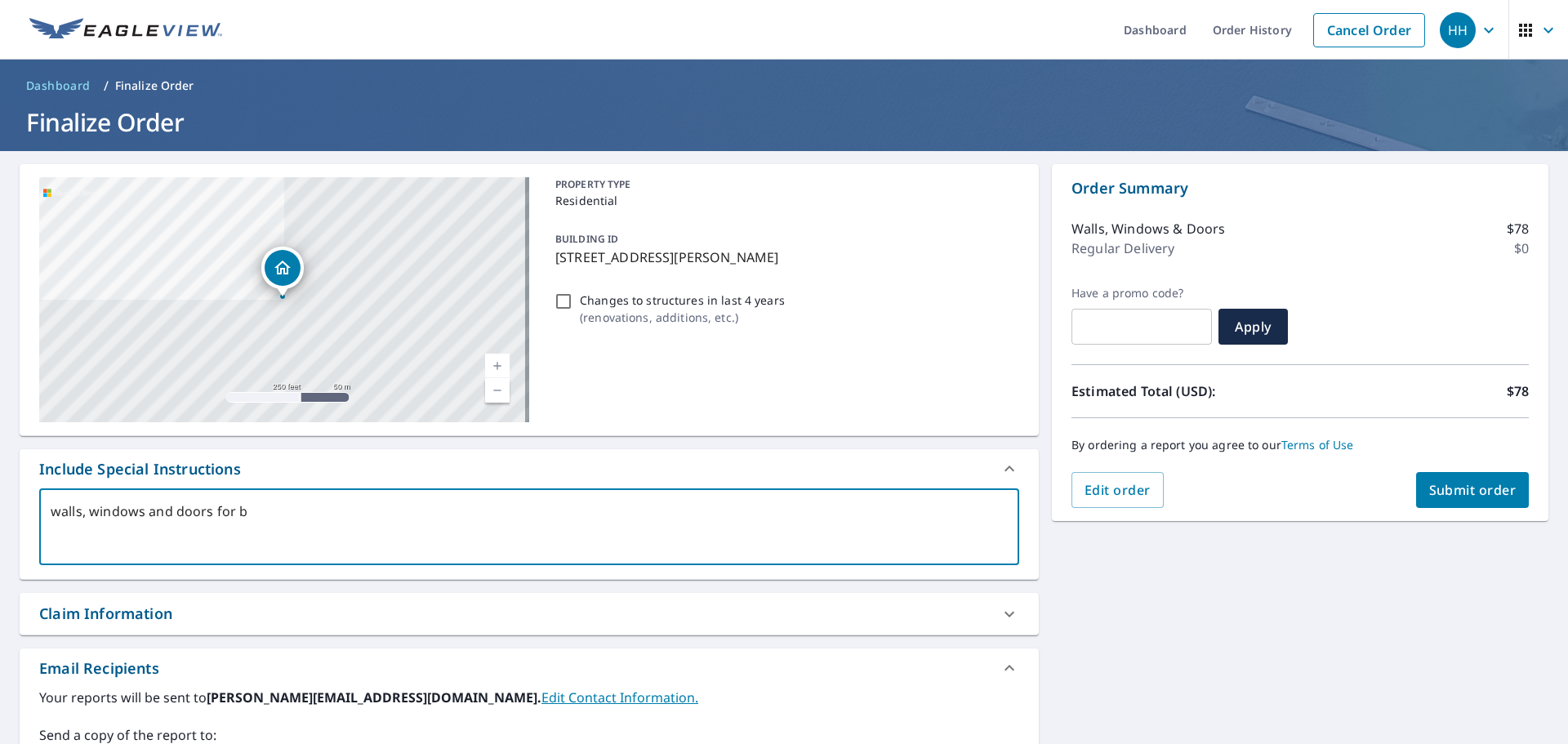
type textarea "x"
type textarea "walls, windows and doors for bot"
type textarea "x"
type textarea "walls, windows and doors for both"
type textarea "x"
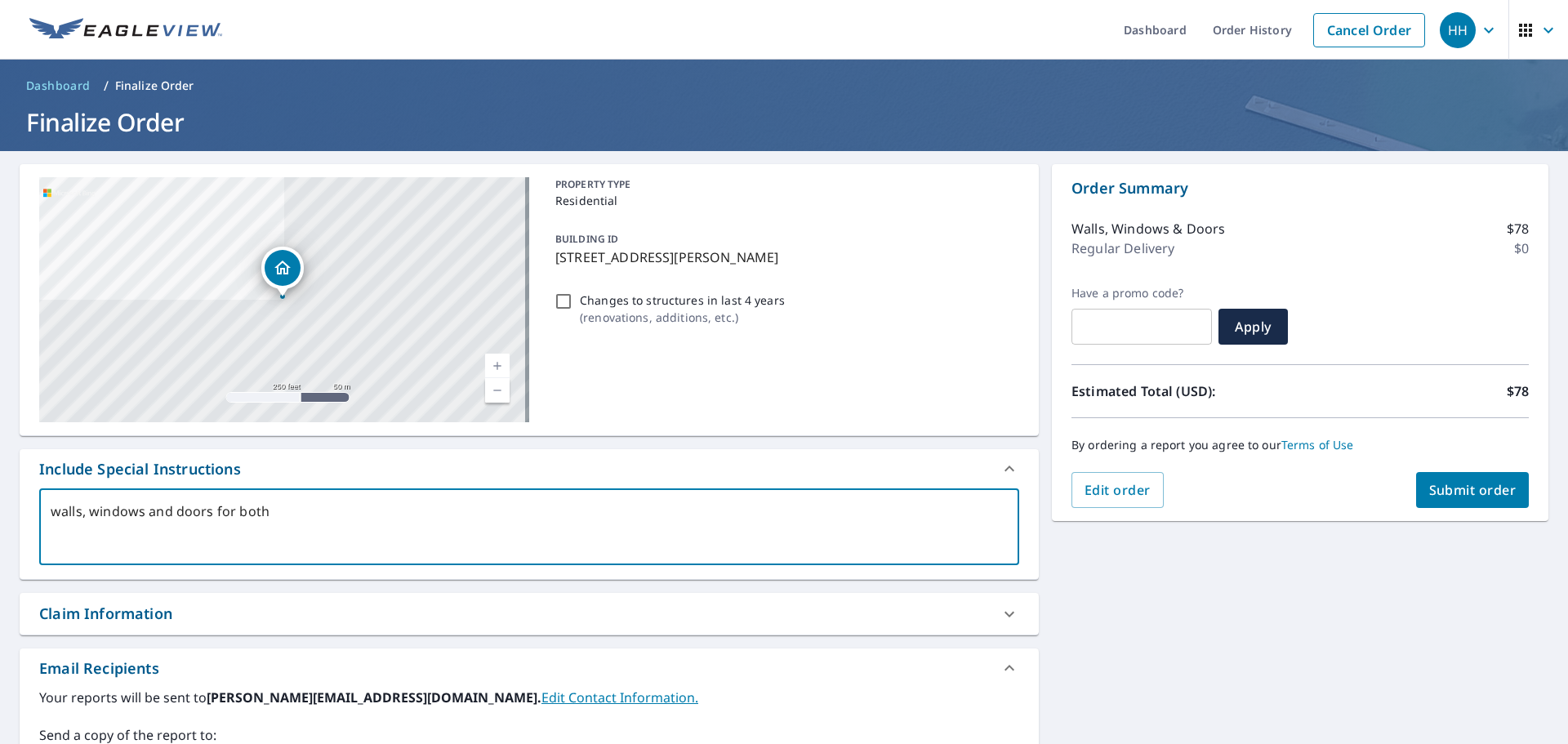
type textarea "walls, windows and doors for both"
type textarea "x"
type textarea "walls, windows and doors for both d"
type textarea "x"
type textarea "walls, windows and doors for both de"
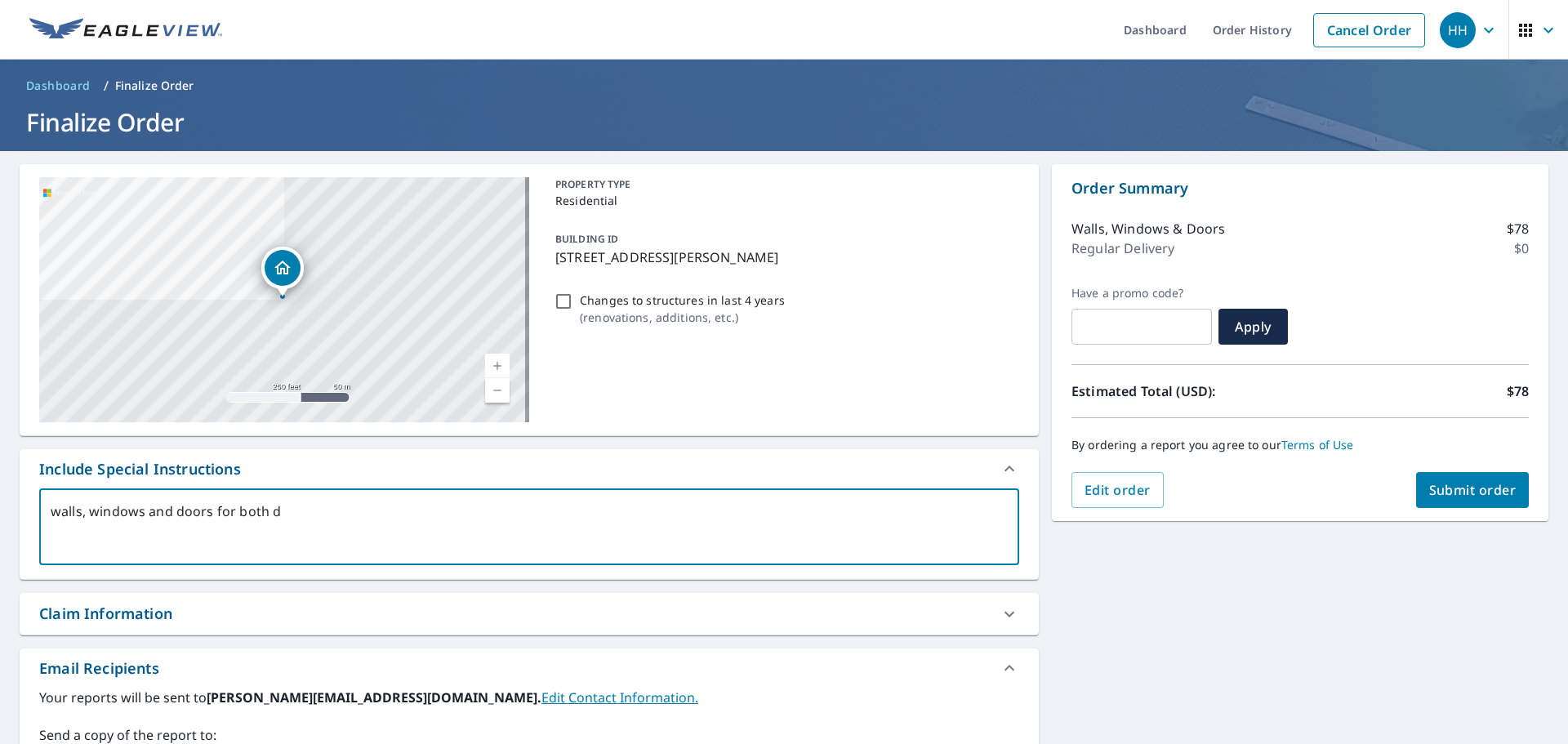
type textarea "x"
type textarea "walls, windows and doors for both det"
type textarea "x"
type textarea "walls, windows and doors for both deta"
type textarea "x"
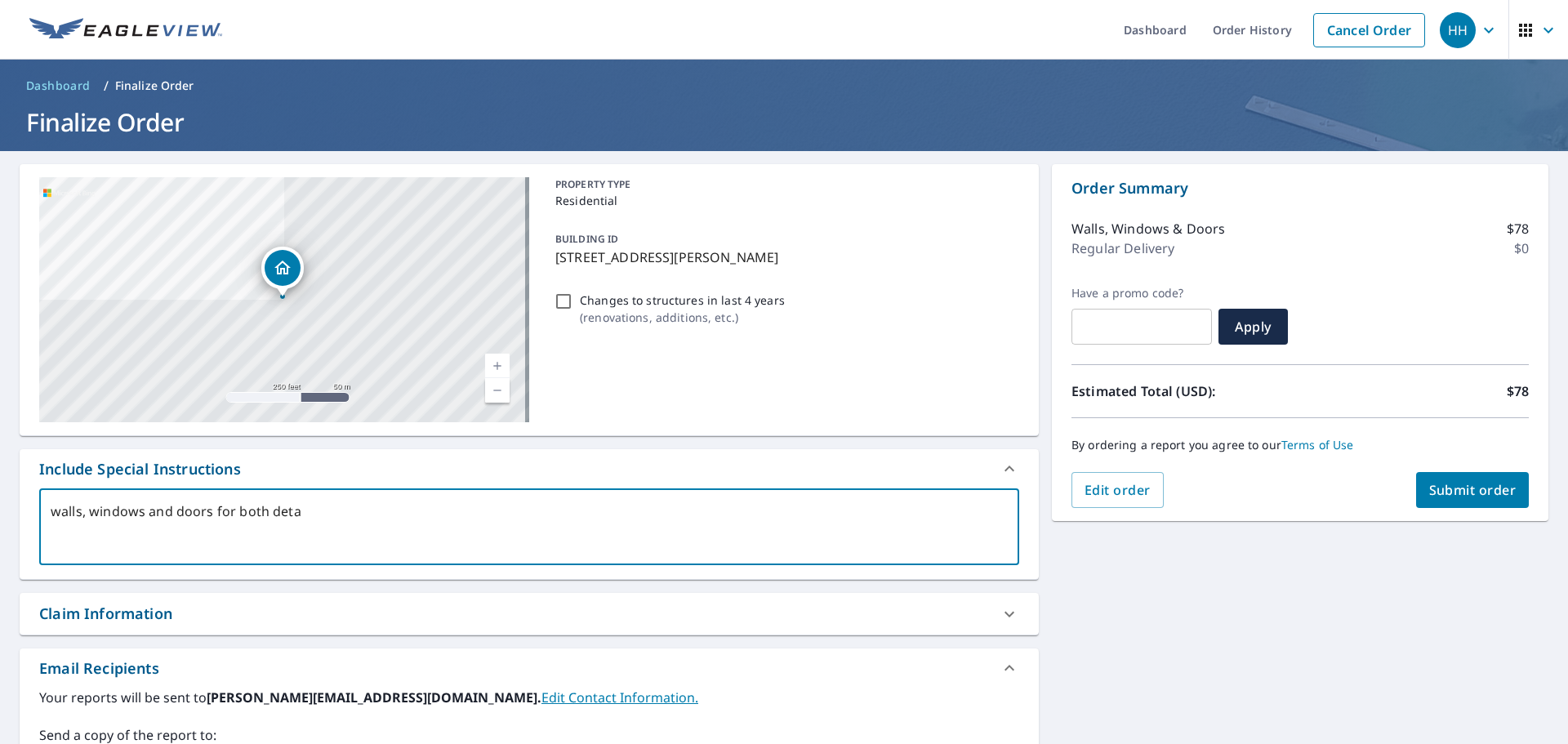
type textarea "walls, windows and doors for both detac"
type textarea "x"
type textarea "walls, windows and doors for both detach"
type textarea "x"
type textarea "walls, windows and doors for both detache"
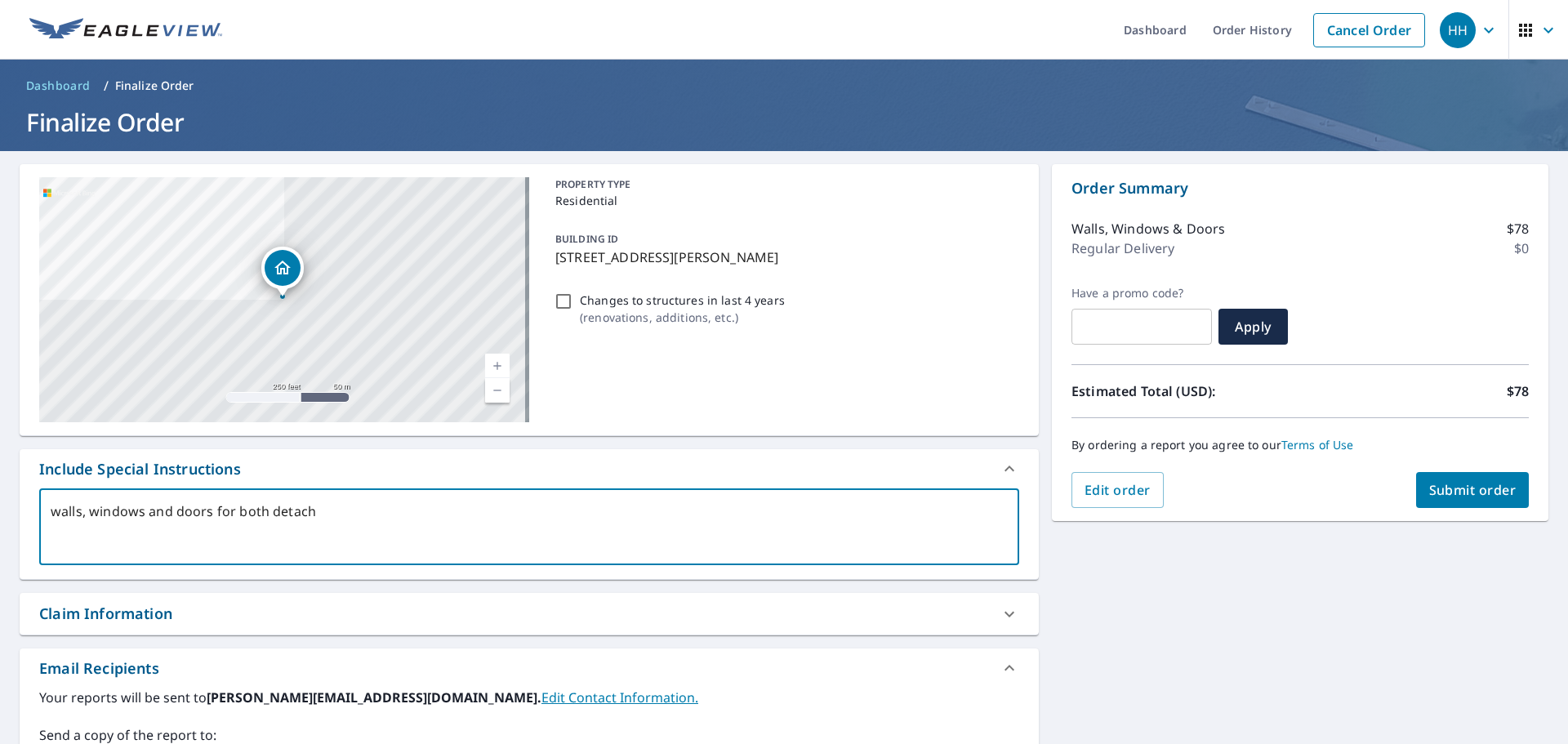
type textarea "x"
type textarea "walls, windows and doors for both detached"
type textarea "x"
type textarea "walls, windows and doors for both detached"
type textarea "x"
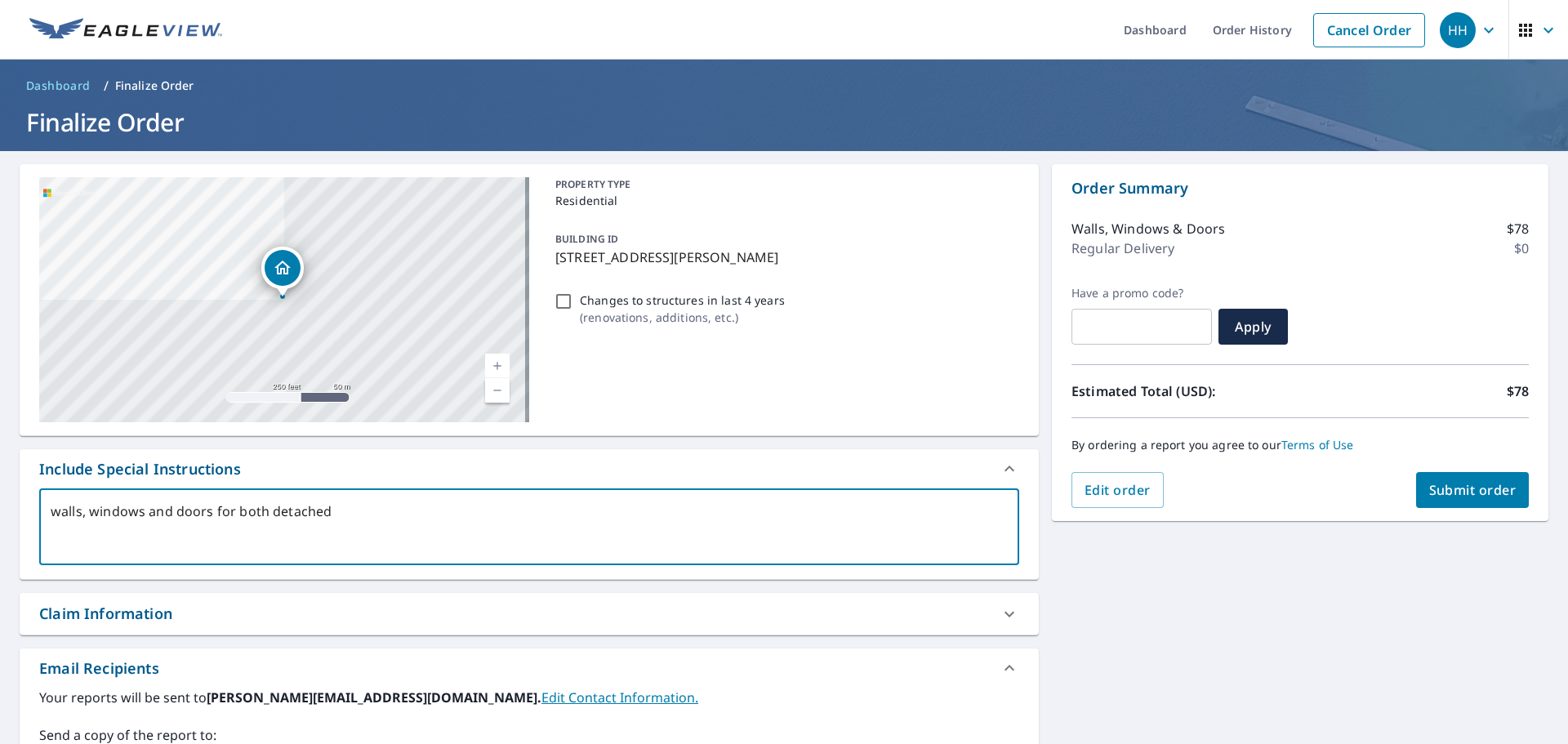
type textarea "walls, windows and doors for both detached a"
type textarea "x"
type textarea "walls, windows and doors for both detached an"
type textarea "x"
type textarea "walls, windows and doors for both detached and"
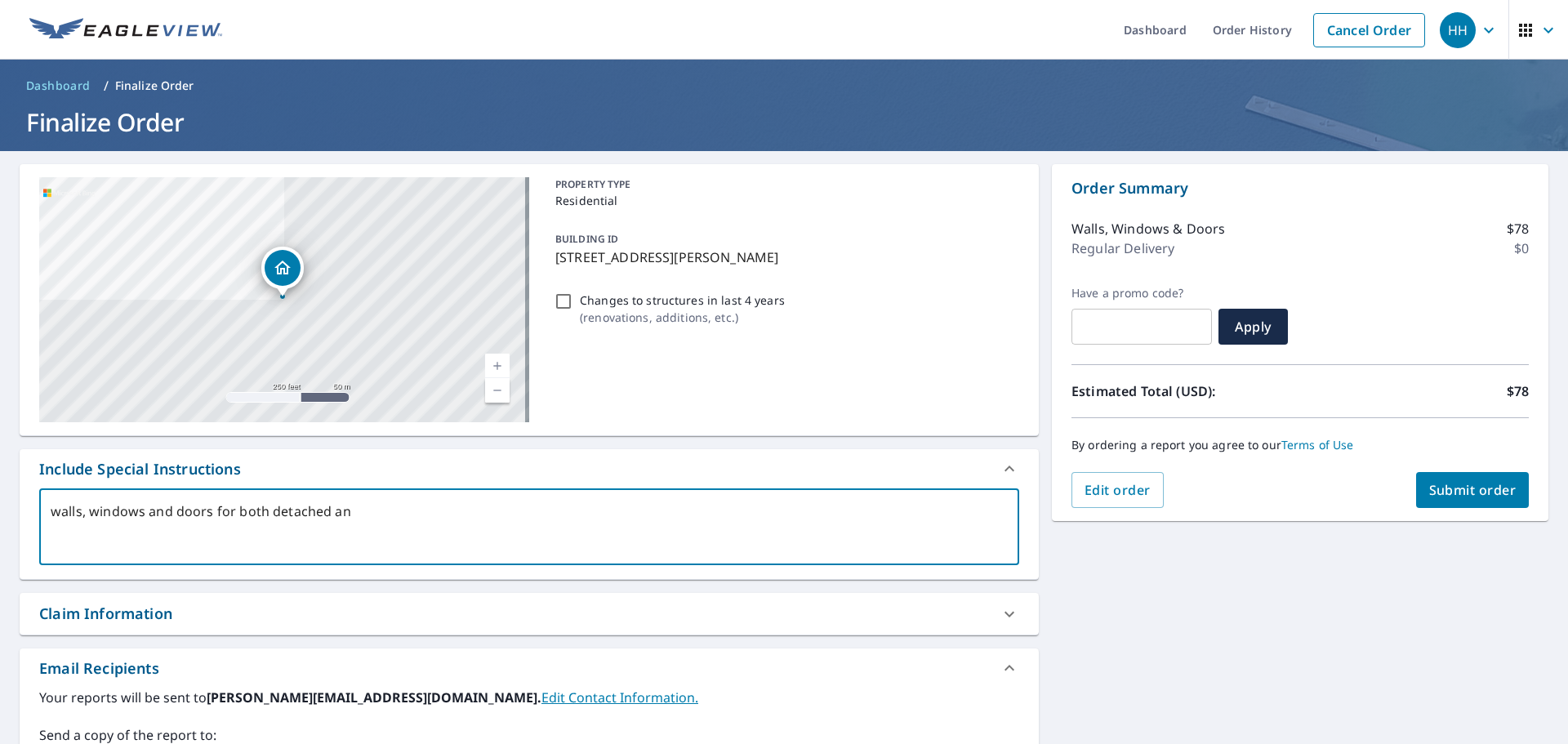
type textarea "x"
type textarea "walls, windows and doors for both detached and"
type textarea "x"
type textarea "walls, windows and doors for both detached and h"
type textarea "x"
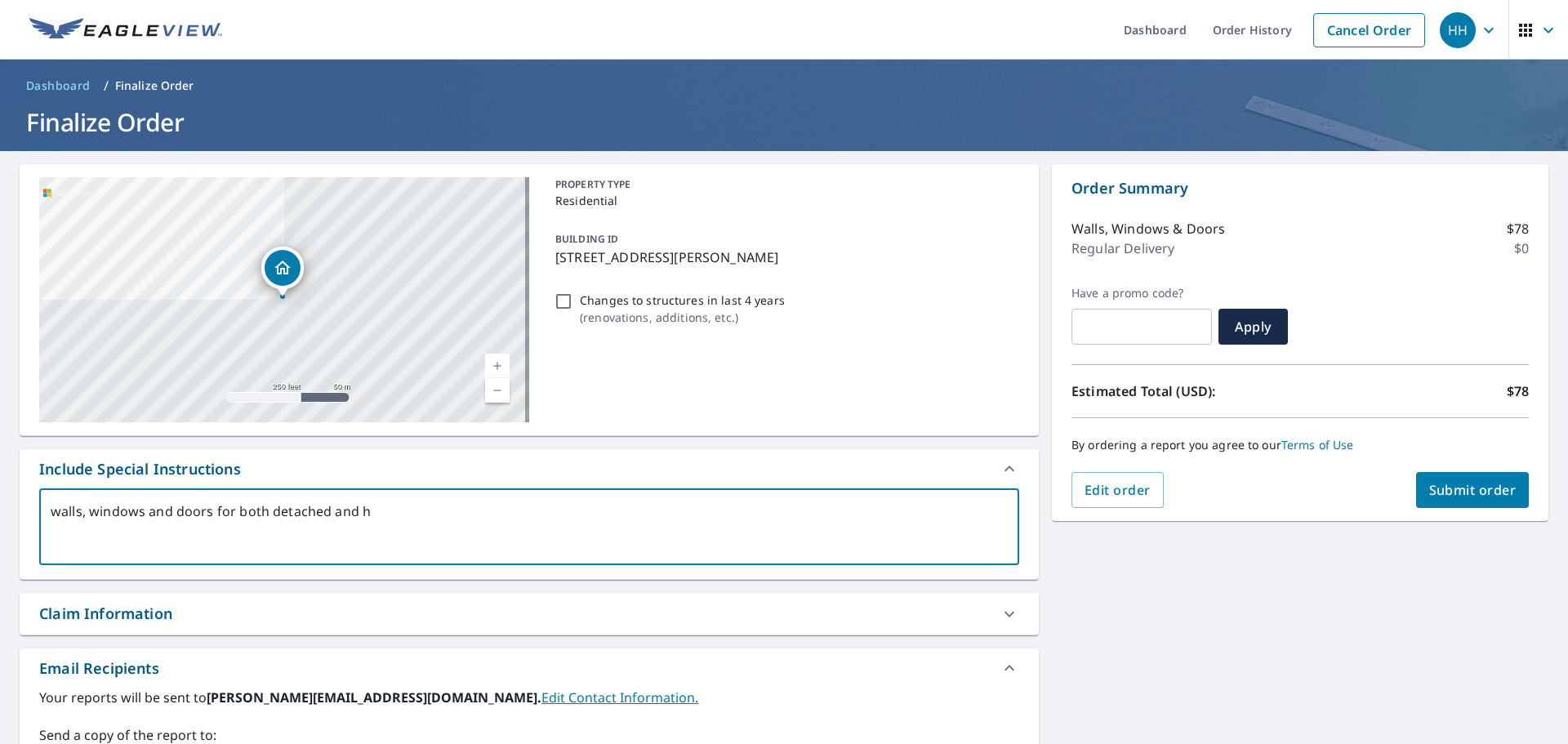
type textarea "walls, windows and doors for both detached and ho"
type textarea "x"
type textarea "walls, windows and doors for both detached and hou"
type textarea "x"
type textarea "walls, windows and doors for both detached and hous"
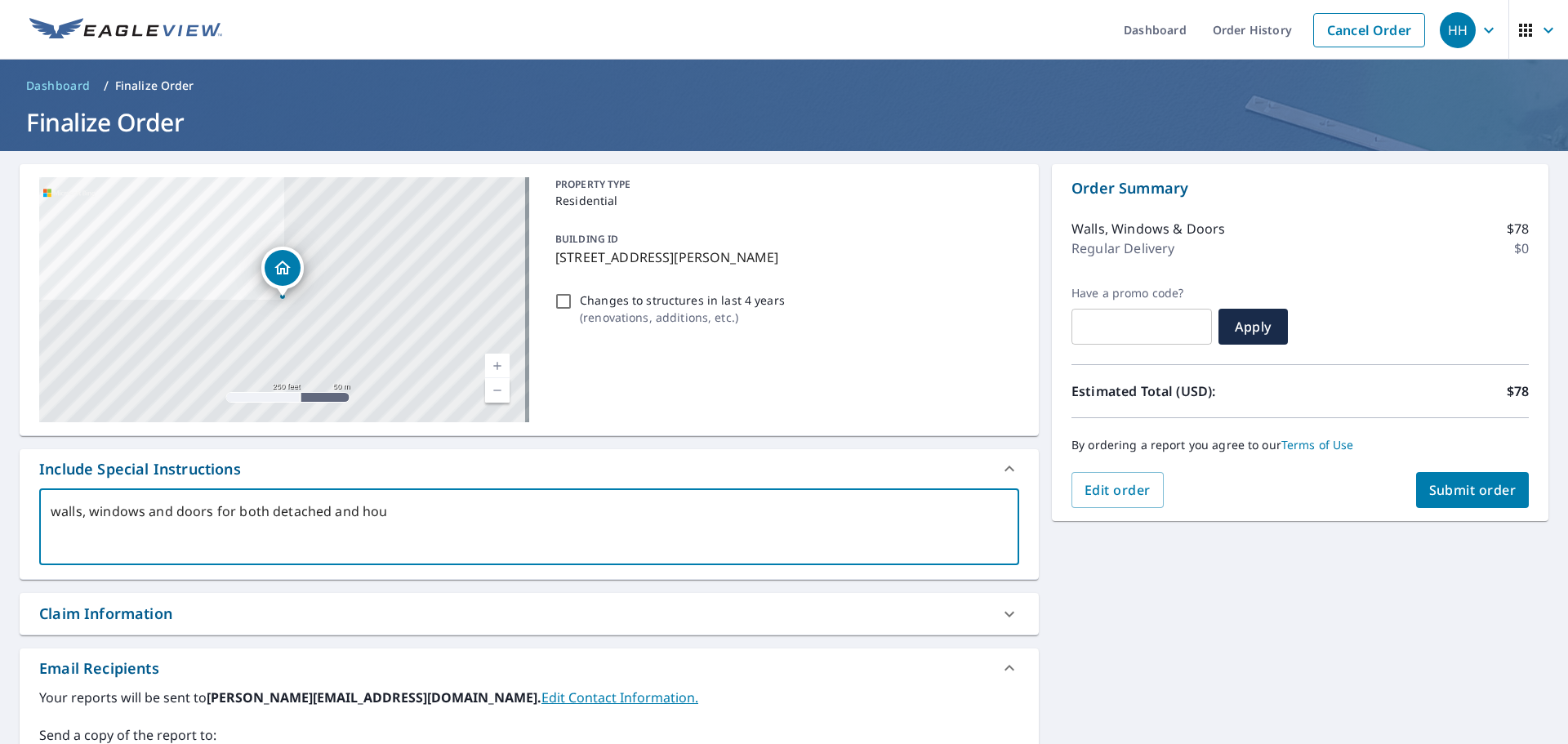
type textarea "x"
type textarea "walls, windows and doors for both detached and house"
type textarea "x"
type textarea "walls, windows and doors for both detached and house"
type textarea "x"
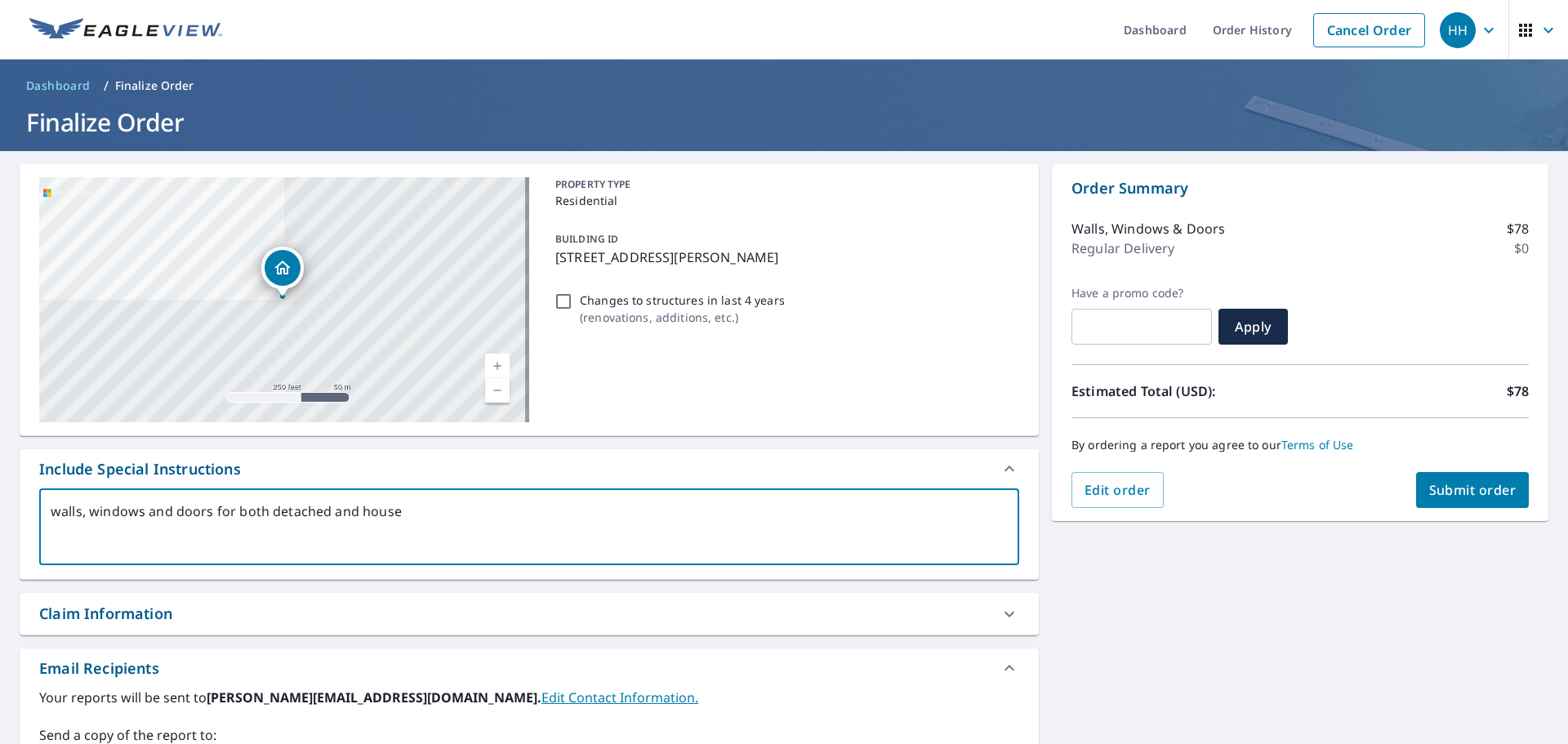
type textarea "walls, windows and doors for both detached and house s"
type textarea "x"
type textarea "walls, windows and doors for both detached and house si"
type textarea "x"
type textarea "walls, windows and doors for both detached and house sid"
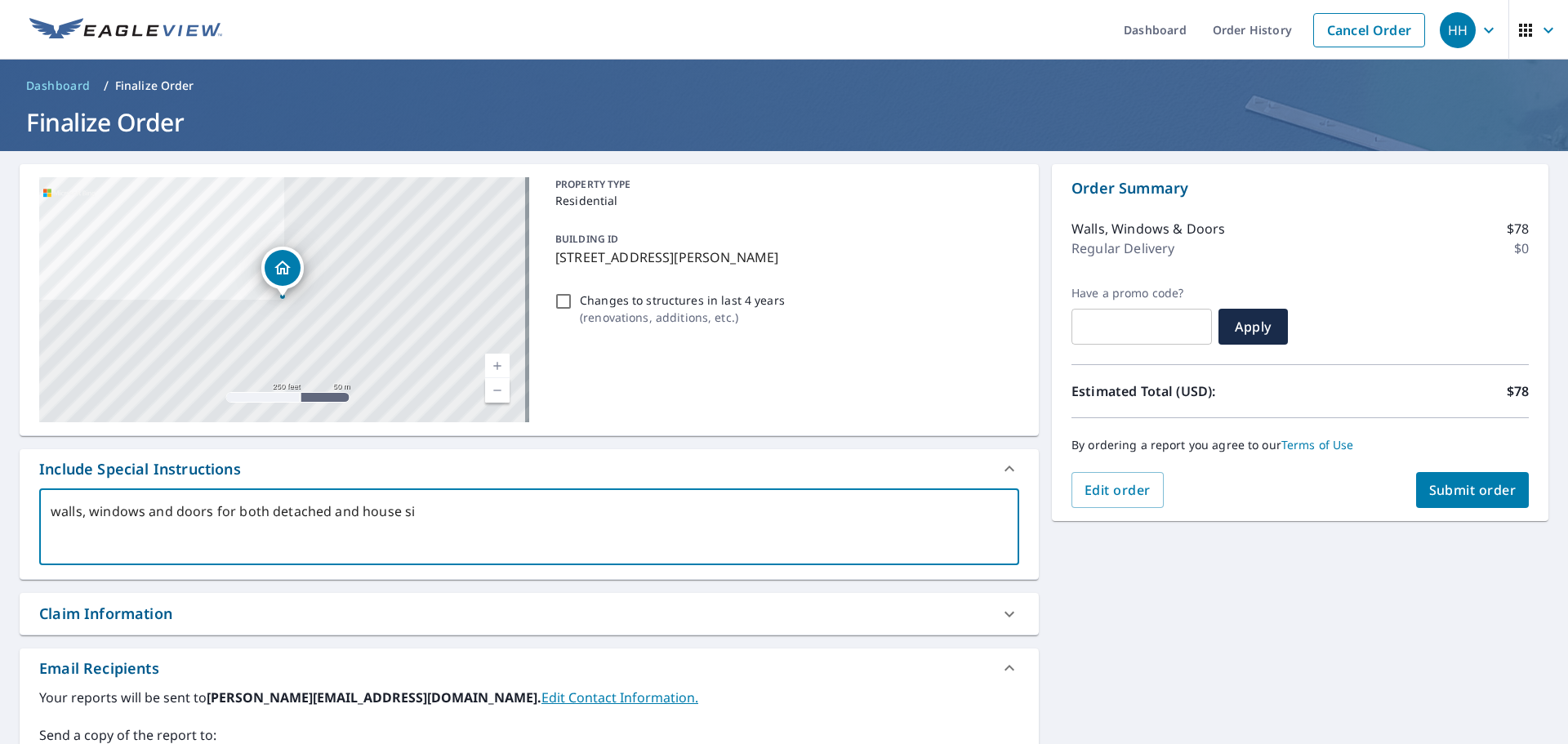
type textarea "x"
type textarea "walls, windows and doors for both detached and house si"
type textarea "x"
type textarea "walls, windows and doors for both detached and house s"
type textarea "x"
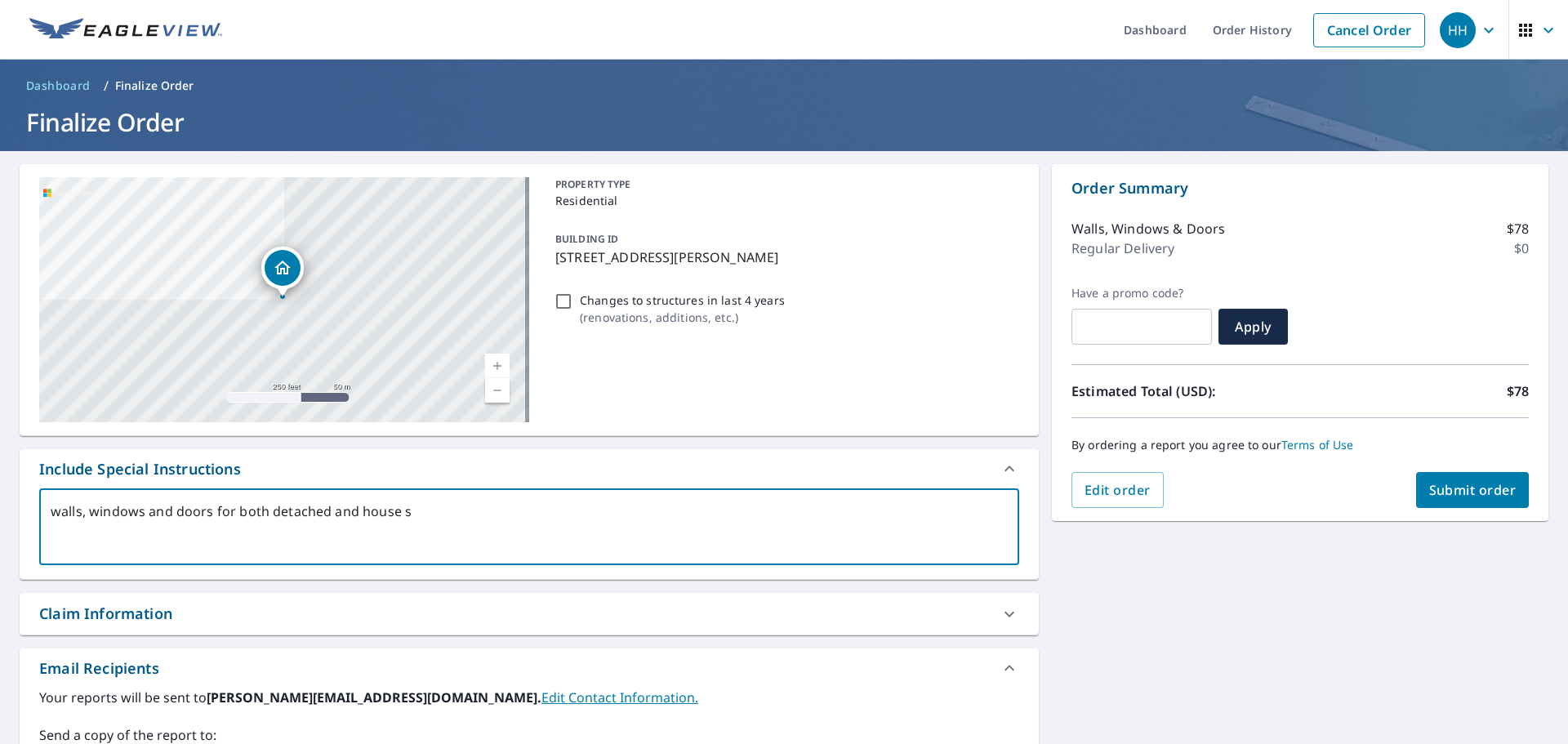
type textarea "walls, windows and doors for both detached and house"
type textarea "x"
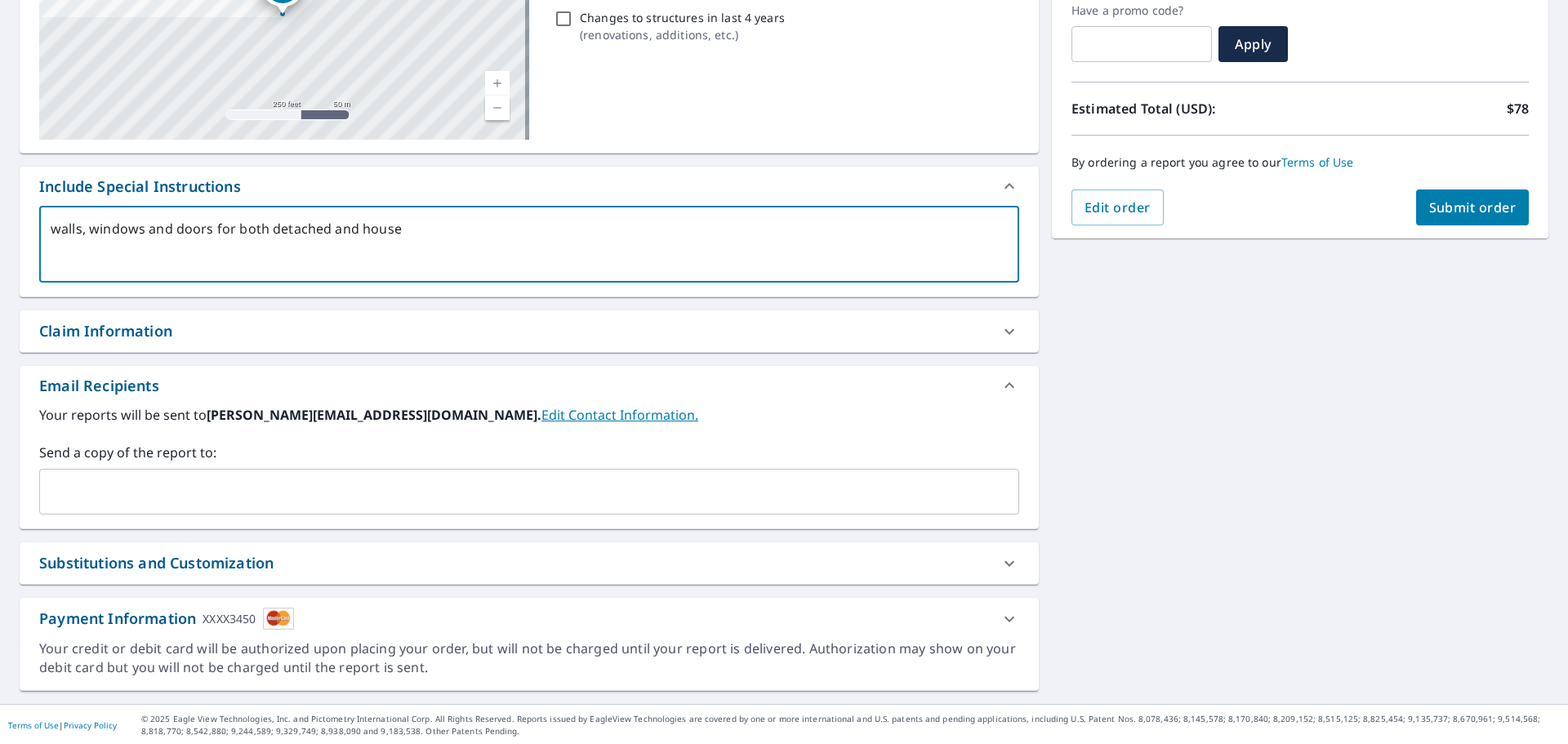
scroll to position [284, 0]
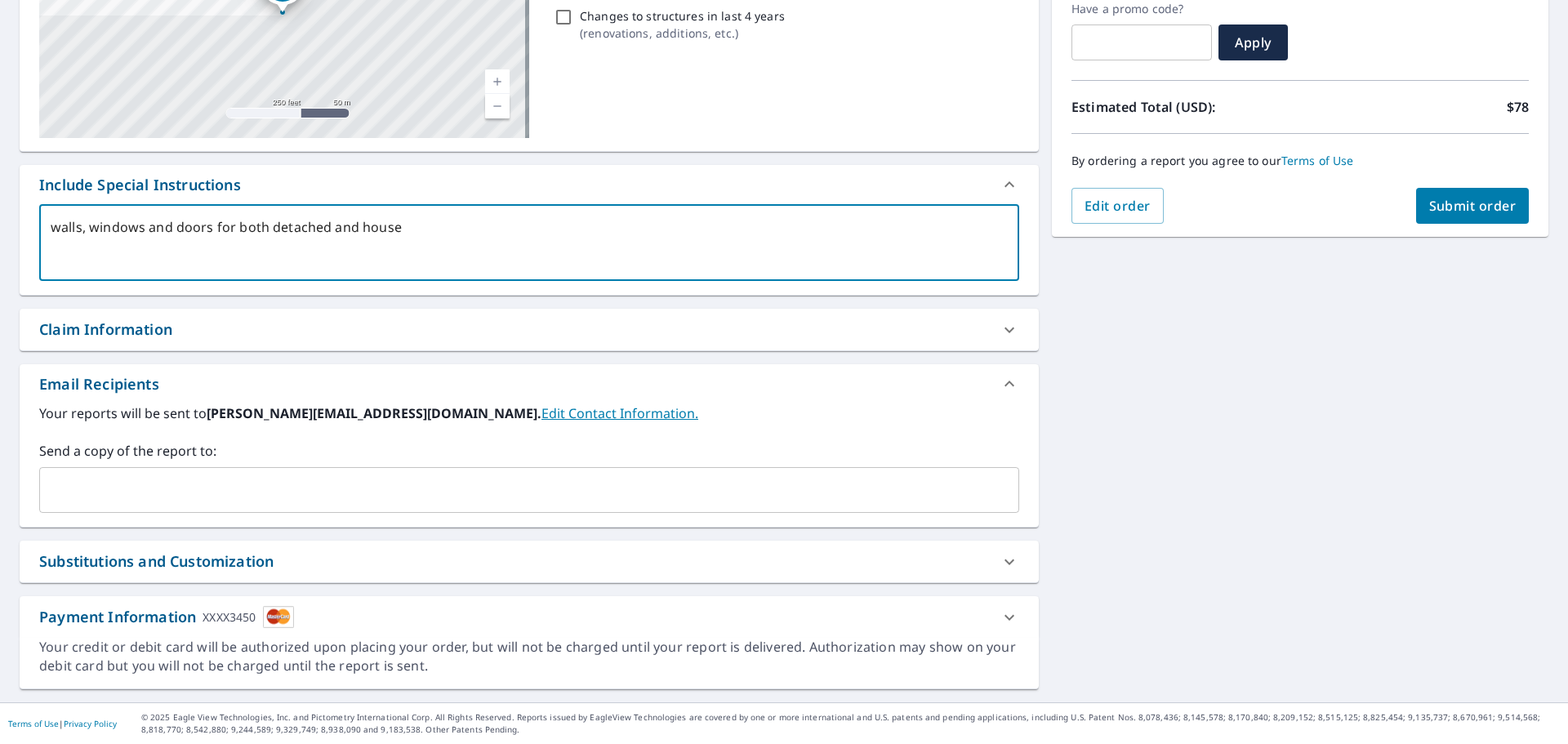
type textarea "walls, windows and doors for both detached and house"
click at [802, 570] on div "Substitutions and Customization" at bounding box center [514, 562] width 951 height 22
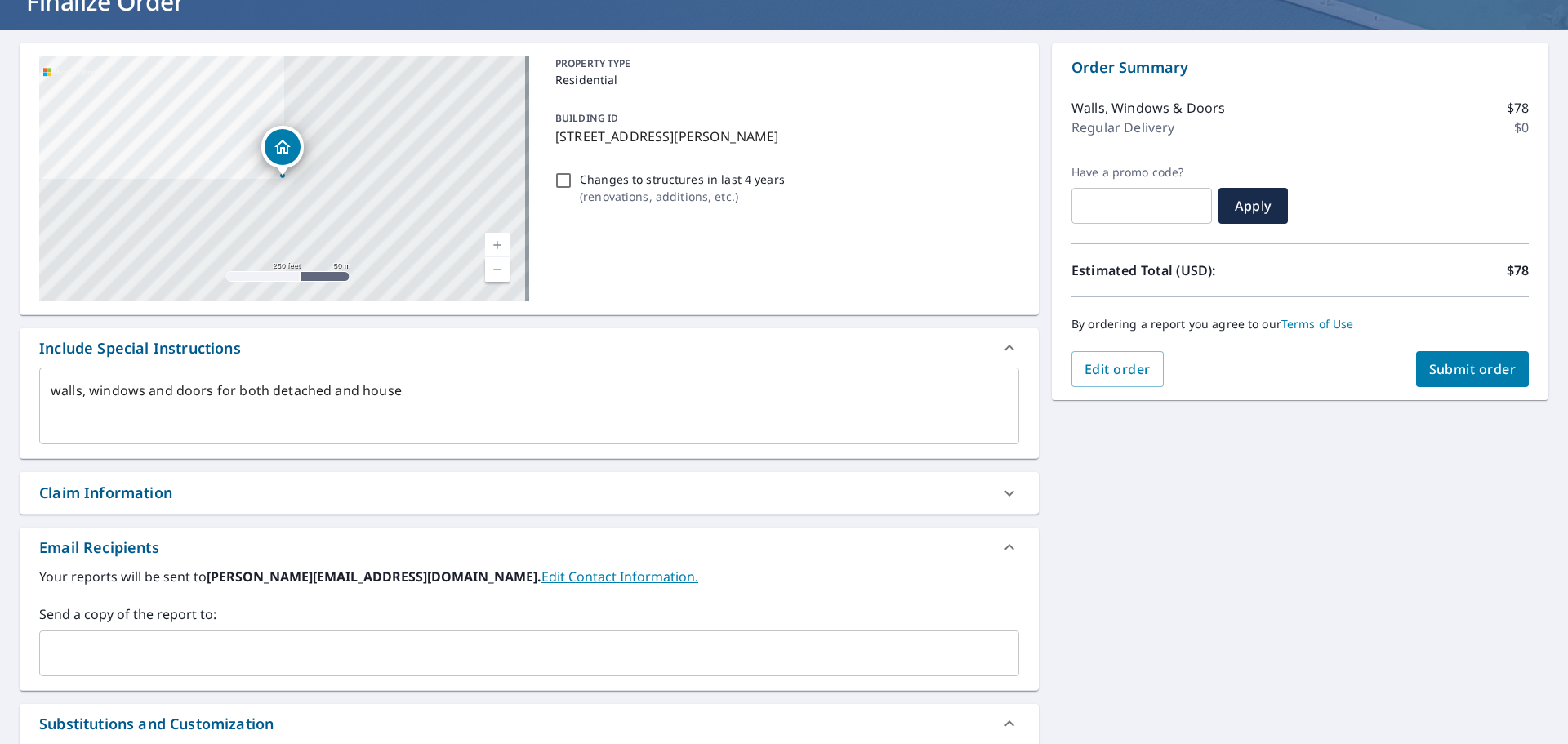
scroll to position [0, 0]
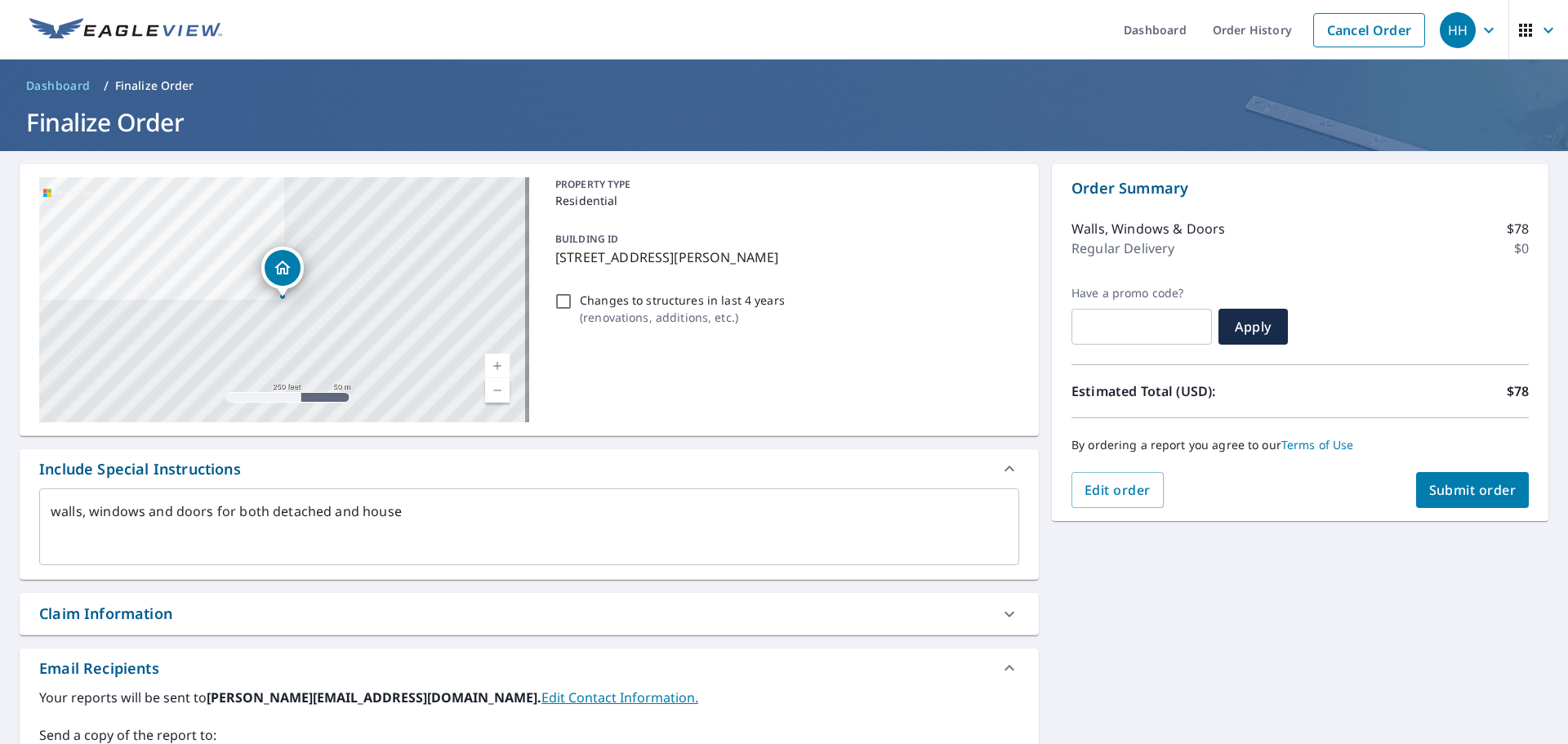
click at [1466, 479] on button "Submit order" at bounding box center [1472, 489] width 113 height 36
type textarea "x"
